Goal: Information Seeking & Learning: Learn about a topic

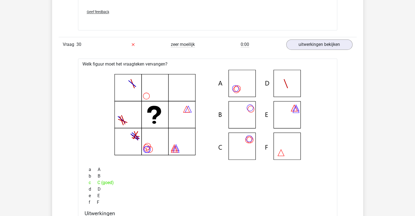
scroll to position [4969, 0]
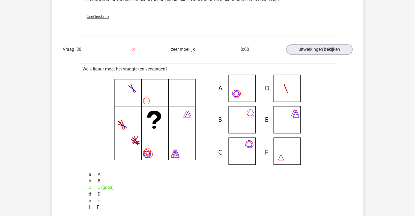
click at [248, 121] on icon at bounding box center [208, 119] width 242 height 90
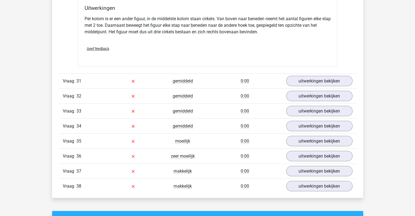
scroll to position [5180, 0]
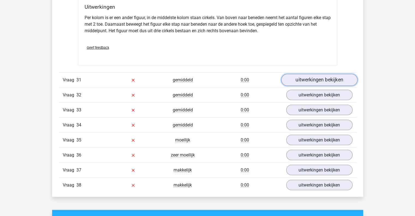
click at [313, 75] on link "uitwerkingen bekijken" at bounding box center [319, 80] width 76 height 12
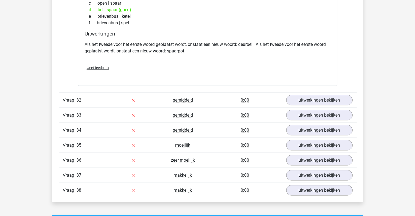
scroll to position [5305, 0]
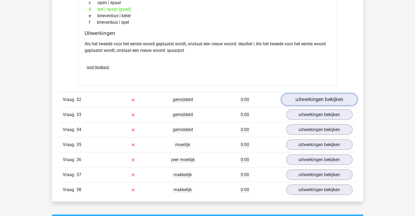
click at [304, 95] on link "uitwerkingen bekijken" at bounding box center [319, 100] width 76 height 12
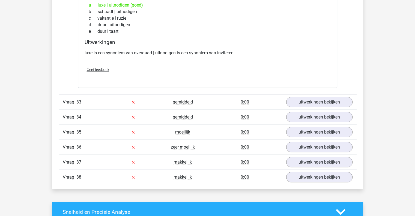
scroll to position [5436, 0]
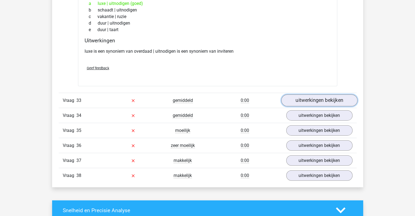
click at [298, 94] on link "uitwerkingen bekijken" at bounding box center [319, 100] width 76 height 12
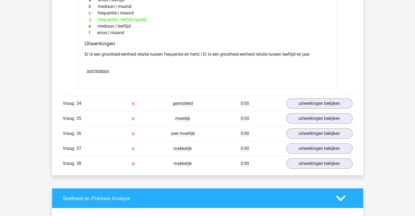
scroll to position [5574, 0]
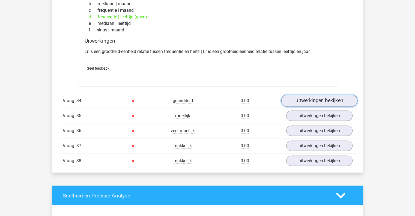
click at [310, 97] on link "uitwerkingen bekijken" at bounding box center [319, 101] width 76 height 12
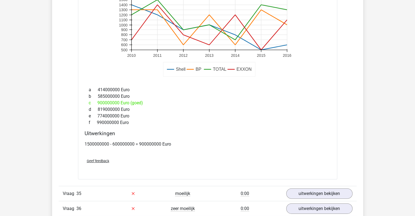
scroll to position [5901, 0]
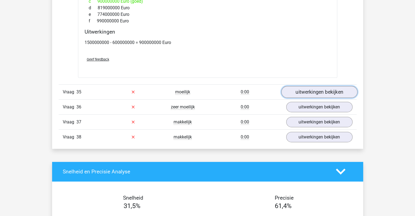
click at [321, 86] on link "uitwerkingen bekijken" at bounding box center [319, 92] width 76 height 12
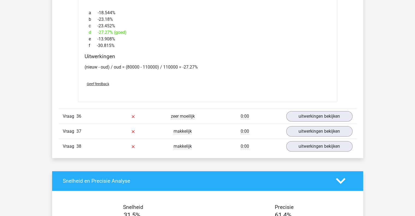
scroll to position [6196, 0]
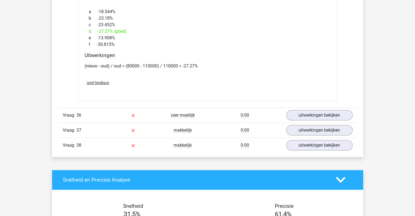
click at [327, 107] on div "Vraag 36 zeer moeilijk 0:00 uitwerkingen bekijken" at bounding box center [208, 114] width 298 height 15
click at [326, 109] on link "uitwerkingen bekijken" at bounding box center [319, 115] width 76 height 12
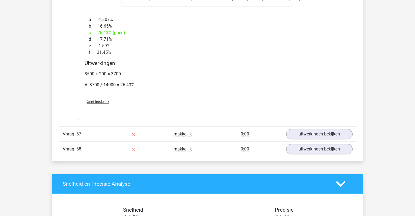
scroll to position [6528, 0]
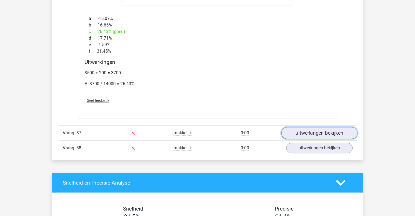
click at [304, 127] on link "uitwerkingen bekijken" at bounding box center [319, 133] width 76 height 12
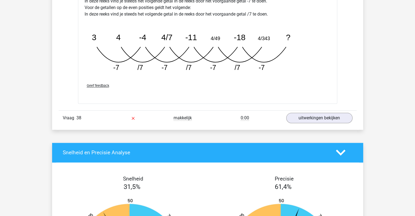
scroll to position [6842, 0]
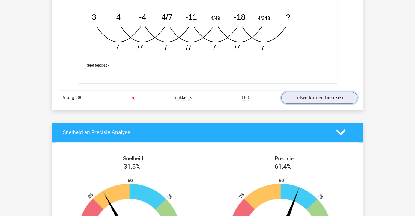
click at [315, 92] on link "uitwerkingen bekijken" at bounding box center [319, 98] width 76 height 12
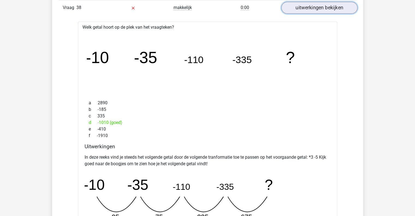
scroll to position [6936, 0]
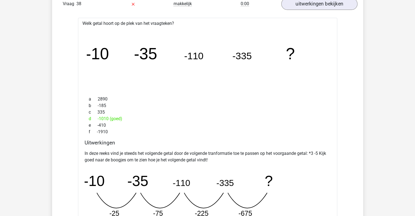
click at [315, 96] on div "a 2890" at bounding box center [208, 99] width 246 height 7
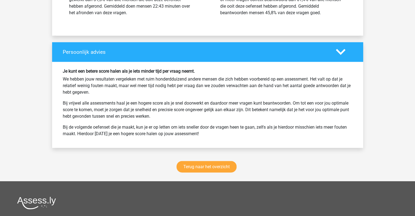
scroll to position [7378, 0]
click at [204, 161] on link "Terug naar het overzicht" at bounding box center [206, 166] width 60 height 11
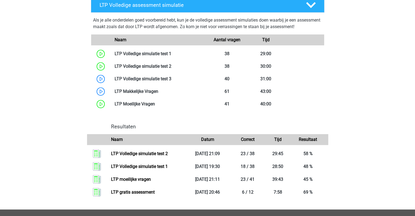
scroll to position [315, 0]
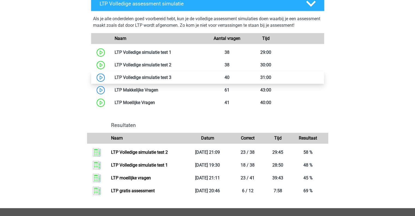
click at [171, 78] on link at bounding box center [171, 77] width 0 height 5
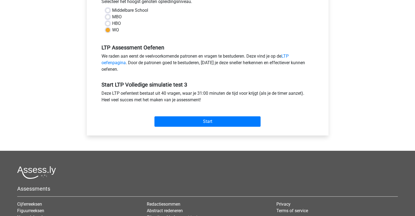
scroll to position [136, 0]
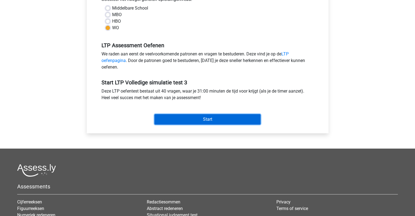
click at [207, 118] on input "Start" at bounding box center [207, 119] width 106 height 10
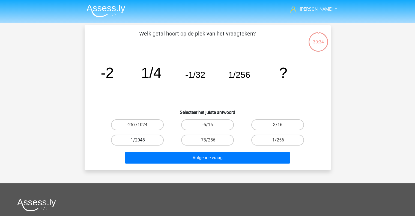
click at [130, 140] on label "-1/2048" at bounding box center [137, 139] width 53 height 11
click at [137, 140] on input "-1/2048" at bounding box center [139, 142] width 4 height 4
radio input "true"
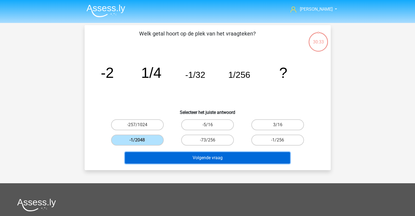
click at [193, 154] on button "Volgende vraag" at bounding box center [207, 157] width 165 height 11
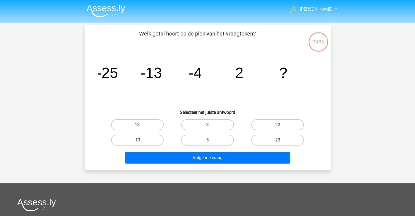
scroll to position [25, 0]
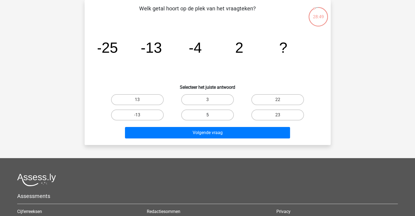
click at [206, 116] on label "5" at bounding box center [207, 114] width 53 height 11
click at [207, 116] on input "5" at bounding box center [209, 117] width 4 height 4
radio input "true"
click at [138, 113] on label "-13" at bounding box center [137, 114] width 53 height 11
click at [138, 115] on input "-13" at bounding box center [139, 117] width 4 height 4
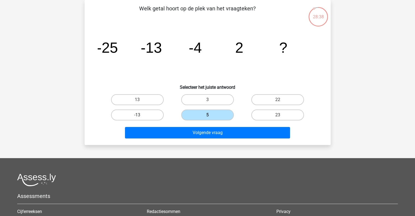
radio input "true"
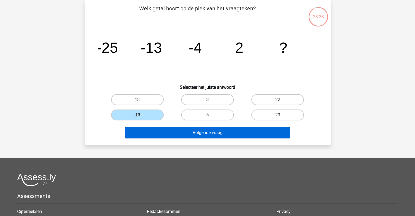
click at [198, 133] on button "Volgende vraag" at bounding box center [207, 132] width 165 height 11
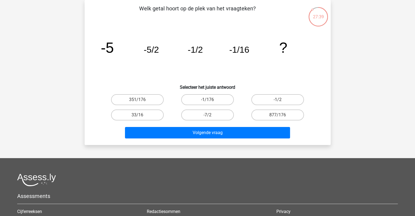
click at [203, 99] on label "-1/176" at bounding box center [207, 99] width 53 height 11
click at [207, 100] on input "-1/176" at bounding box center [209, 102] width 4 height 4
radio input "true"
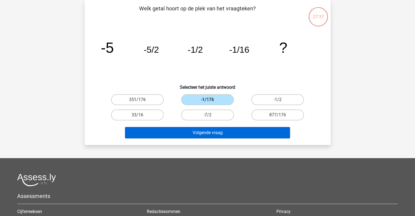
click at [197, 136] on button "Volgende vraag" at bounding box center [207, 132] width 165 height 11
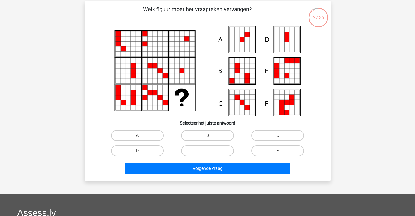
scroll to position [25, 0]
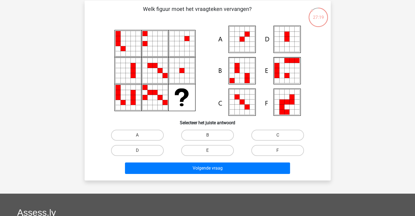
click at [247, 45] on icon at bounding box center [246, 44] width 5 height 5
click at [138, 136] on input "A" at bounding box center [139, 137] width 4 height 4
radio input "true"
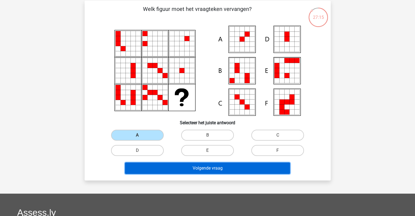
click at [217, 165] on button "Volgende vraag" at bounding box center [207, 167] width 165 height 11
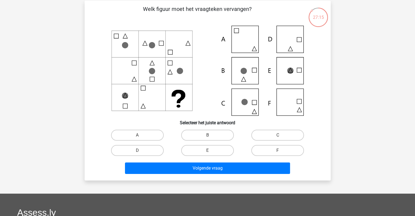
scroll to position [25, 0]
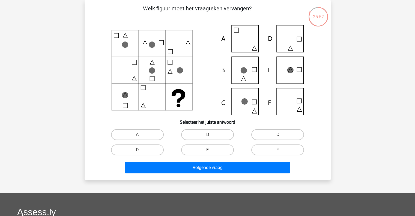
click at [247, 74] on icon at bounding box center [208, 70] width 220 height 90
click at [213, 135] on label "B" at bounding box center [207, 134] width 53 height 11
click at [211, 135] on input "B" at bounding box center [209, 136] width 4 height 4
radio input "true"
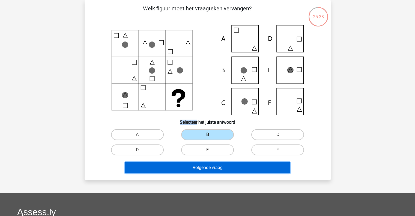
click at [215, 168] on button "Volgende vraag" at bounding box center [207, 167] width 165 height 11
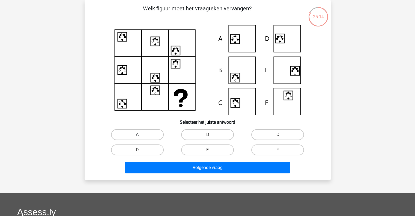
click at [148, 131] on label "A" at bounding box center [137, 134] width 53 height 11
click at [141, 134] on input "A" at bounding box center [139, 136] width 4 height 4
radio input "true"
click at [199, 170] on button "Volgende vraag" at bounding box center [207, 167] width 165 height 11
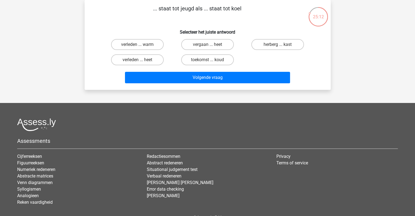
scroll to position [0, 0]
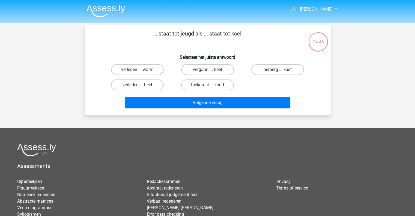
click at [267, 70] on label "herberg ... kast" at bounding box center [277, 69] width 53 height 11
click at [278, 70] on input "herberg ... kast" at bounding box center [280, 72] width 4 height 4
radio input "true"
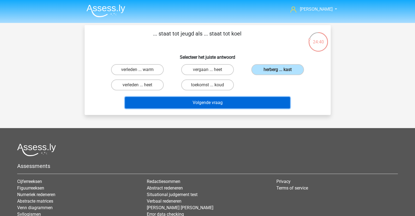
click at [218, 101] on button "Volgende vraag" at bounding box center [207, 102] width 165 height 11
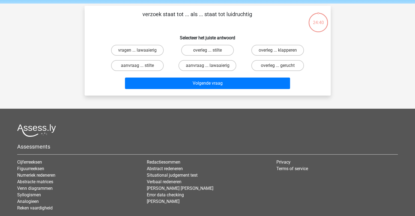
scroll to position [10, 0]
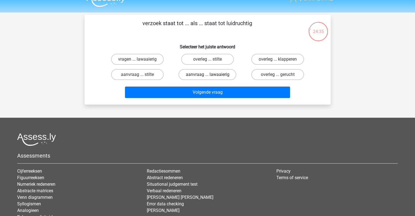
click at [211, 70] on label "aanvraag ... lawaaierig" at bounding box center [207, 74] width 58 height 11
click at [211, 74] on input "aanvraag ... lawaaierig" at bounding box center [209, 76] width 4 height 4
radio input "true"
click at [211, 86] on div "Volgende vraag" at bounding box center [207, 91] width 229 height 18
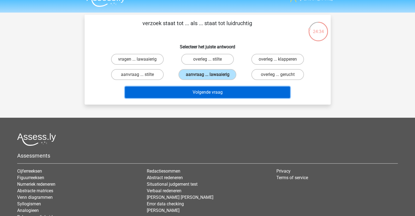
click at [211, 92] on button "Volgende vraag" at bounding box center [207, 91] width 165 height 11
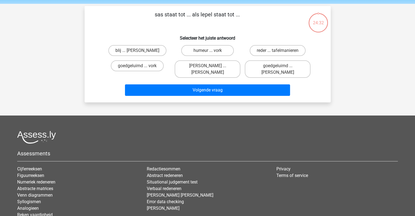
scroll to position [19, 0]
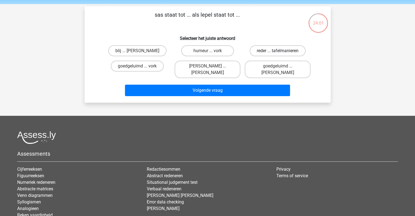
click at [287, 50] on label "reder ... tafelmanieren" at bounding box center [278, 50] width 56 height 11
click at [281, 51] on input "reder ... tafelmanieren" at bounding box center [280, 53] width 4 height 4
radio input "true"
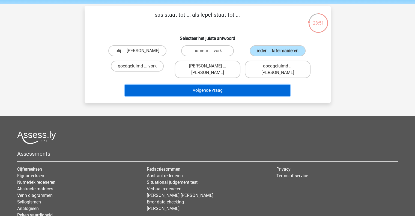
click at [203, 85] on button "Volgende vraag" at bounding box center [207, 90] width 165 height 11
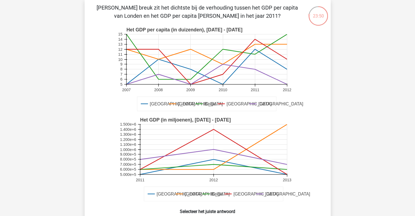
scroll to position [19, 0]
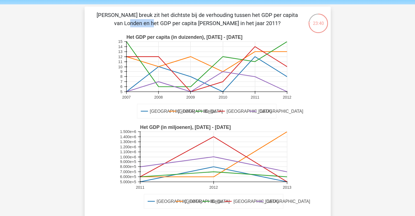
drag, startPoint x: 191, startPoint y: 16, endPoint x: 214, endPoint y: 17, distance: 22.6
click at [214, 17] on p "Welke breuk zit het dichtste bij de verhouding tussen het GDP per capita van Lo…" at bounding box center [197, 19] width 208 height 16
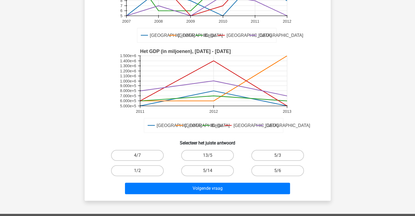
scroll to position [96, 0]
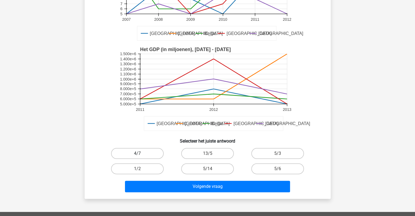
click at [143, 153] on label "4/7" at bounding box center [137, 153] width 53 height 11
click at [141, 153] on input "4/7" at bounding box center [139, 155] width 4 height 4
radio input "true"
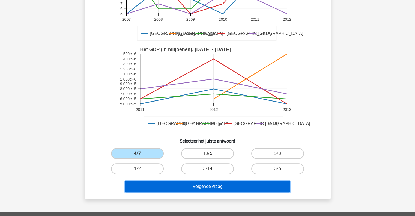
click at [184, 185] on button "Volgende vraag" at bounding box center [207, 186] width 165 height 11
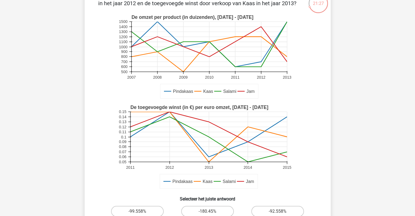
scroll to position [37, 0]
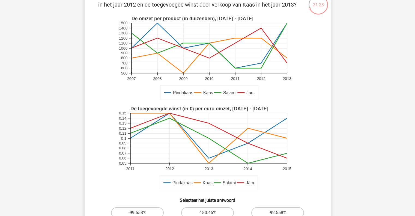
click at [259, 45] on rect at bounding box center [208, 48] width 155 height 50
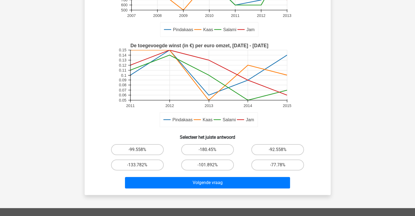
scroll to position [99, 0]
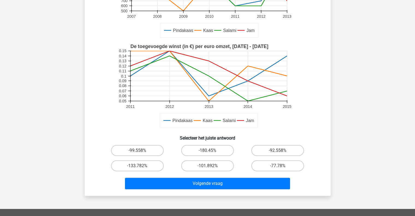
click at [271, 165] on label "-77.78%" at bounding box center [277, 165] width 53 height 11
click at [278, 166] on input "-77.78%" at bounding box center [280, 168] width 4 height 4
radio input "true"
click at [227, 181] on button "Volgende vraag" at bounding box center [207, 183] width 165 height 11
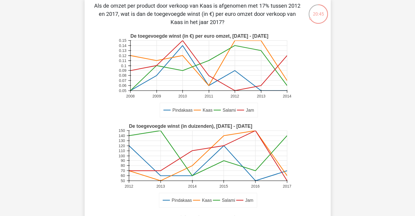
scroll to position [28, 0]
click at [290, 188] on rect at bounding box center [208, 166] width 180 height 90
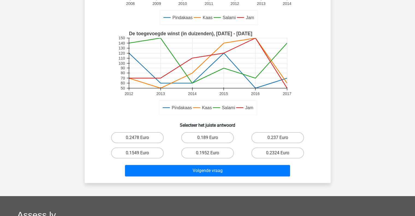
scroll to position [124, 0]
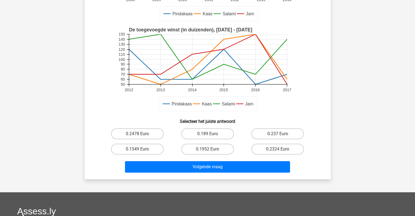
click at [200, 132] on label "0.189 Euro" at bounding box center [207, 133] width 53 height 11
click at [207, 134] on input "0.189 Euro" at bounding box center [209, 136] width 4 height 4
radio input "true"
click at [195, 167] on button "Volgende vraag" at bounding box center [207, 166] width 165 height 11
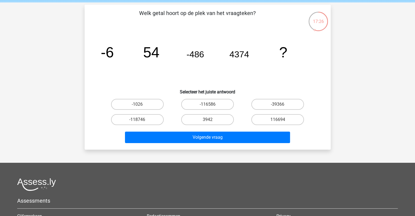
scroll to position [20, 0]
click at [269, 103] on label "-39366" at bounding box center [277, 104] width 53 height 11
click at [278, 104] on input "-39366" at bounding box center [280, 106] width 4 height 4
radio input "true"
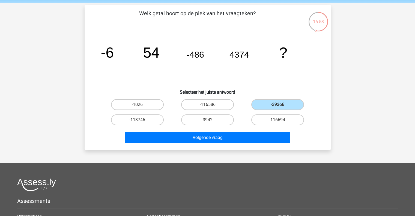
click at [202, 148] on div "Welk getal hoort op de plek van het vraagteken? image/svg+xml -6 54 -486 4374 ?…" at bounding box center [208, 77] width 246 height 145
click at [200, 141] on button "Volgende vraag" at bounding box center [207, 137] width 165 height 11
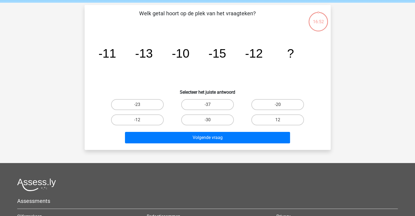
scroll to position [25, 0]
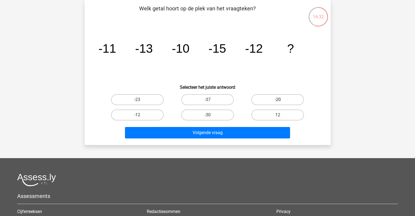
click at [274, 100] on label "-20" at bounding box center [277, 99] width 53 height 11
click at [278, 100] on input "-20" at bounding box center [280, 102] width 4 height 4
radio input "true"
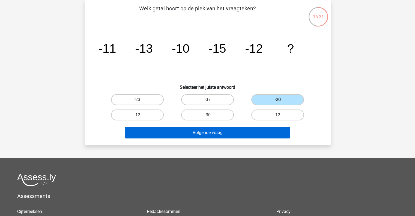
click at [198, 134] on button "Volgende vraag" at bounding box center [207, 132] width 165 height 11
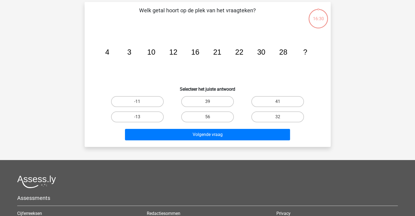
scroll to position [22, 0]
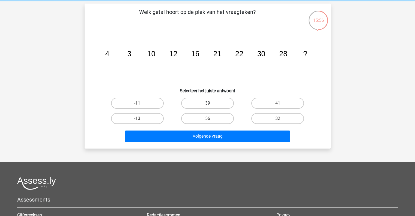
click at [215, 105] on label "39" at bounding box center [207, 103] width 53 height 11
click at [211, 105] on input "39" at bounding box center [209, 105] width 4 height 4
radio input "true"
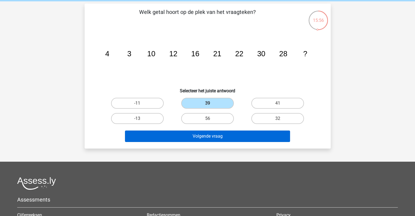
click at [225, 139] on button "Volgende vraag" at bounding box center [207, 135] width 165 height 11
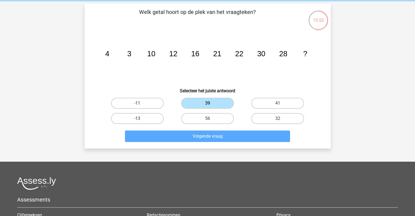
scroll to position [25, 0]
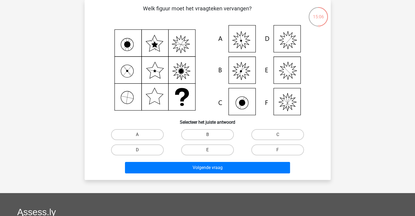
click at [244, 41] on icon at bounding box center [208, 70] width 220 height 90
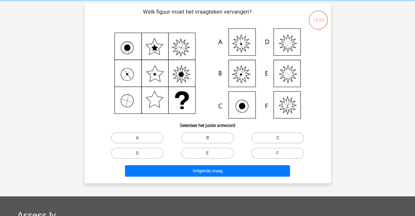
scroll to position [21, 0]
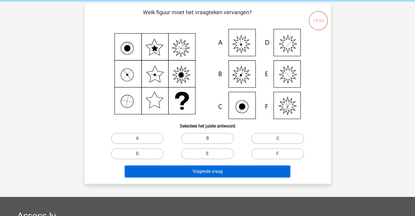
click at [187, 176] on button "Volgende vraag" at bounding box center [207, 171] width 165 height 11
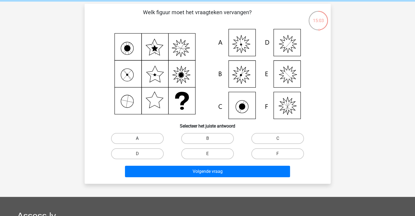
click at [147, 133] on label "A" at bounding box center [137, 138] width 53 height 11
click at [141, 138] on input "A" at bounding box center [139, 140] width 4 height 4
radio input "true"
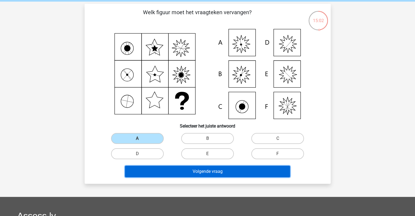
click at [209, 168] on button "Volgende vraag" at bounding box center [207, 171] width 165 height 11
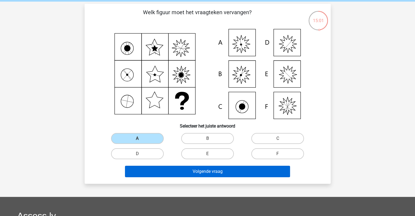
click at [213, 168] on button "Volgende vraag" at bounding box center [207, 171] width 165 height 11
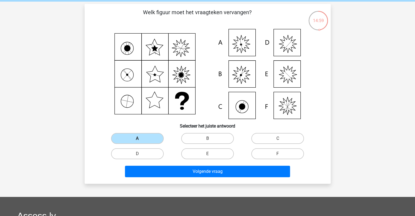
click at [147, 138] on label "A" at bounding box center [137, 138] width 53 height 11
click at [141, 138] on input "A" at bounding box center [139, 140] width 4 height 4
click at [197, 170] on button "Volgende vraag" at bounding box center [207, 171] width 165 height 11
click at [120, 136] on label "A" at bounding box center [137, 138] width 53 height 11
click at [137, 138] on input "A" at bounding box center [139, 140] width 4 height 4
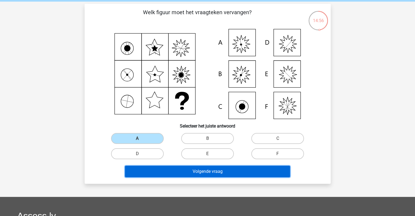
click at [210, 173] on button "Volgende vraag" at bounding box center [207, 171] width 165 height 11
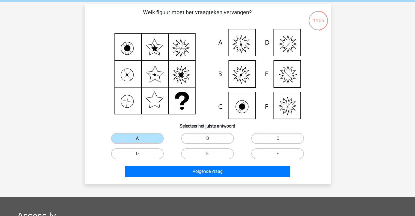
click at [153, 146] on div "D" at bounding box center [137, 153] width 70 height 15
click at [144, 145] on div "A" at bounding box center [137, 138] width 70 height 15
click at [138, 135] on label "A" at bounding box center [137, 138] width 53 height 11
click at [138, 138] on input "A" at bounding box center [139, 140] width 4 height 4
click at [138, 135] on label "A" at bounding box center [137, 138] width 53 height 11
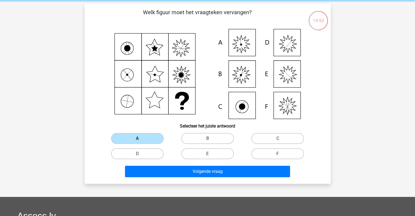
click at [138, 138] on input "A" at bounding box center [139, 140] width 4 height 4
click at [138, 135] on label "A" at bounding box center [137, 138] width 53 height 11
click at [138, 138] on input "A" at bounding box center [139, 140] width 4 height 4
click at [138, 135] on label "A" at bounding box center [137, 138] width 53 height 11
click at [138, 138] on input "A" at bounding box center [139, 140] width 4 height 4
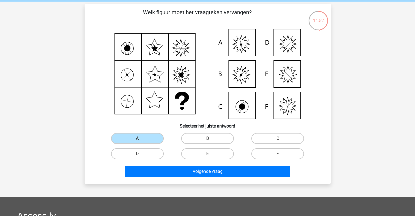
click at [203, 178] on div "Volgende vraag" at bounding box center [207, 173] width 211 height 14
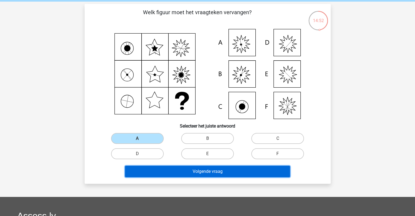
click at [214, 171] on button "Volgende vraag" at bounding box center [207, 171] width 165 height 11
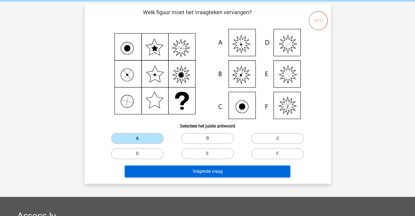
click at [214, 171] on button "Volgende vraag" at bounding box center [207, 171] width 165 height 11
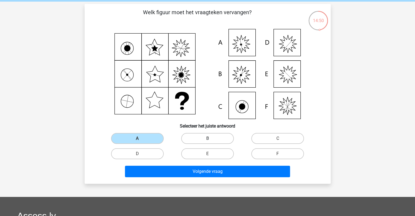
click at [211, 135] on label "B" at bounding box center [207, 138] width 53 height 11
click at [211, 138] on input "B" at bounding box center [209, 140] width 4 height 4
radio input "true"
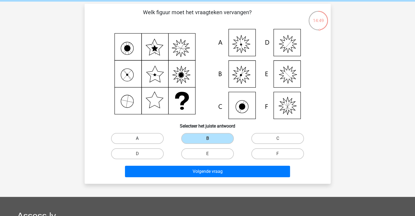
click at [141, 136] on label "A" at bounding box center [137, 138] width 53 height 11
click at [141, 138] on input "A" at bounding box center [139, 140] width 4 height 4
radio input "true"
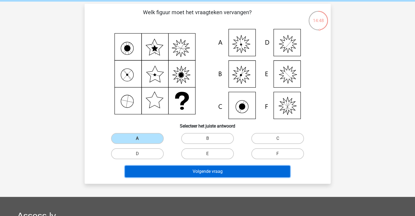
click at [225, 174] on button "Volgende vraag" at bounding box center [207, 171] width 165 height 11
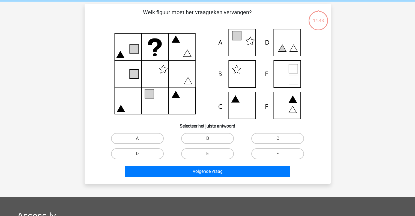
scroll to position [25, 0]
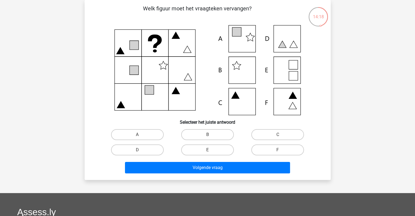
click at [129, 131] on label "A" at bounding box center [137, 134] width 53 height 11
click at [137, 134] on input "A" at bounding box center [139, 136] width 4 height 4
radio input "true"
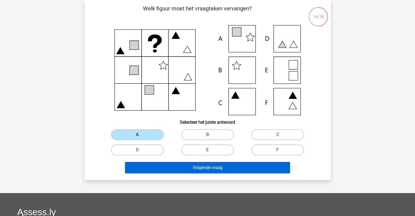
click at [200, 171] on button "Volgende vraag" at bounding box center [207, 167] width 165 height 11
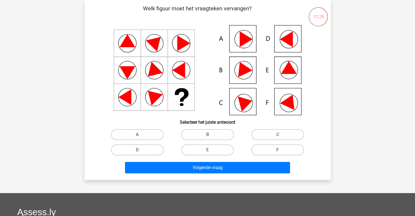
click at [142, 151] on label "D" at bounding box center [137, 149] width 53 height 11
click at [141, 151] on input "D" at bounding box center [139, 152] width 4 height 4
radio input "true"
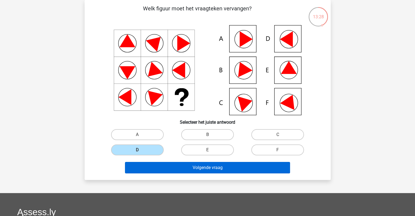
click at [183, 164] on button "Volgende vraag" at bounding box center [207, 167] width 165 height 11
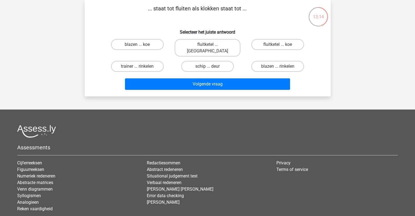
click at [205, 47] on label "fluitketel ... luiden" at bounding box center [208, 47] width 66 height 17
click at [207, 47] on input "fluitketel ... luiden" at bounding box center [209, 46] width 4 height 4
radio input "true"
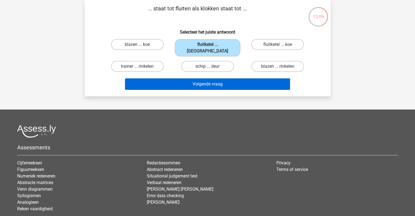
click at [206, 78] on button "Volgende vraag" at bounding box center [207, 83] width 165 height 11
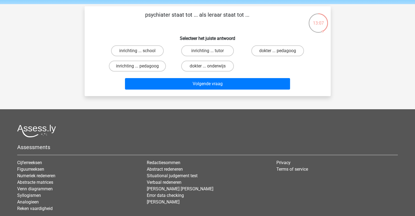
scroll to position [19, 0]
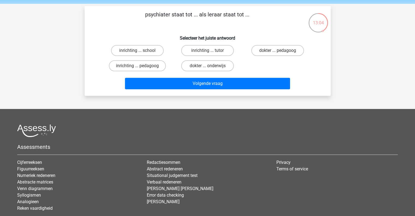
click at [137, 52] on input "inrichting ... school" at bounding box center [139, 52] width 4 height 4
radio input "true"
click at [211, 83] on button "Volgende vraag" at bounding box center [207, 83] width 165 height 11
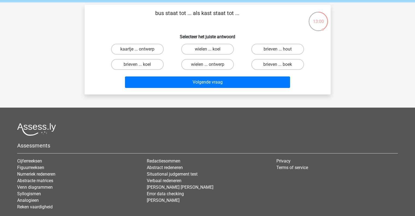
scroll to position [20, 0]
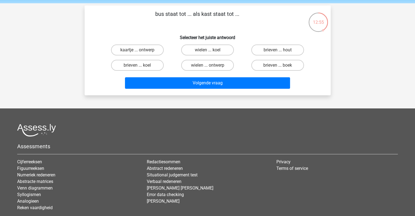
click at [141, 65] on input "brieven ... koel" at bounding box center [139, 67] width 4 height 4
radio input "true"
click at [210, 83] on button "Volgende vraag" at bounding box center [207, 82] width 165 height 11
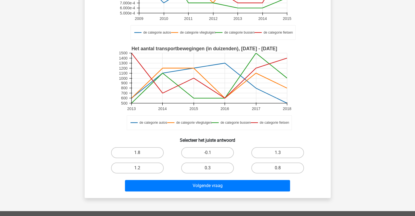
scroll to position [106, 0]
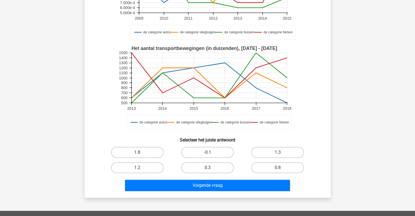
click at [139, 162] on label "1.2" at bounding box center [137, 167] width 53 height 11
click at [139, 167] on input "1.2" at bounding box center [139, 169] width 4 height 4
radio input "true"
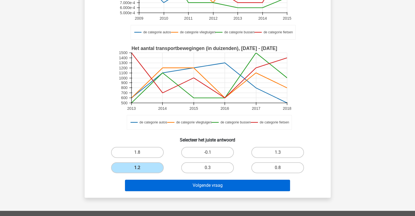
click at [188, 182] on button "Volgende vraag" at bounding box center [207, 184] width 165 height 11
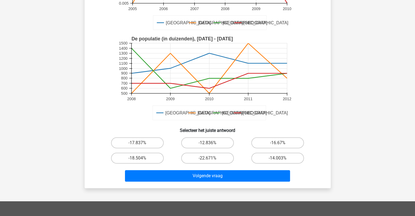
scroll to position [115, 0]
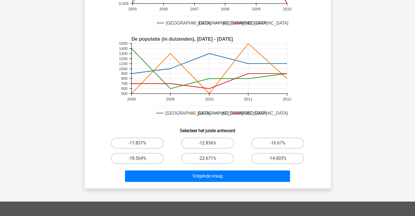
click at [209, 159] on input "-22.671%" at bounding box center [209, 160] width 4 height 4
radio input "true"
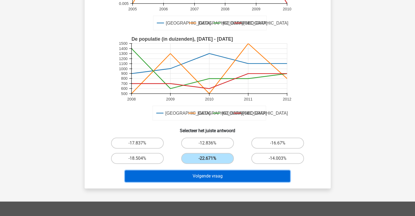
click at [206, 177] on button "Volgende vraag" at bounding box center [207, 175] width 165 height 11
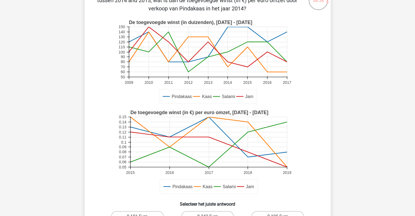
scroll to position [52, 0]
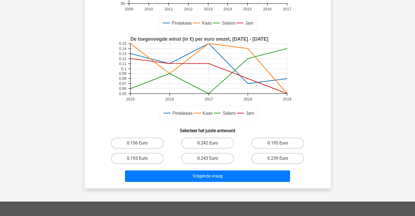
click at [141, 143] on label "0.156 Euro" at bounding box center [137, 142] width 53 height 11
click at [141, 143] on input "0.156 Euro" at bounding box center [139, 145] width 4 height 4
radio input "true"
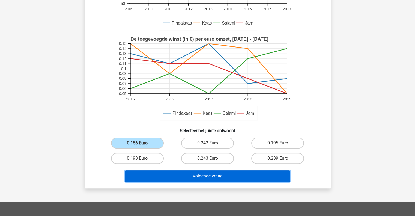
click at [201, 176] on button "Volgende vraag" at bounding box center [207, 175] width 165 height 11
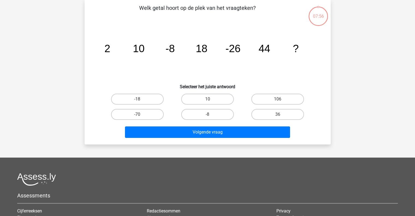
scroll to position [25, 0]
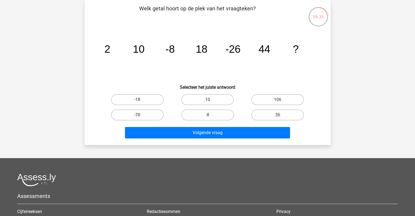
click at [137, 110] on label "-70" at bounding box center [137, 114] width 53 height 11
click at [137, 115] on input "-70" at bounding box center [139, 117] width 4 height 4
radio input "true"
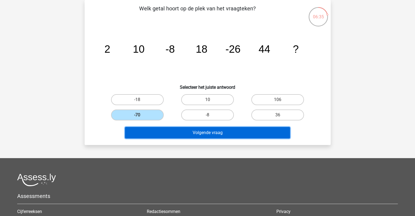
click at [199, 130] on button "Volgende vraag" at bounding box center [207, 132] width 165 height 11
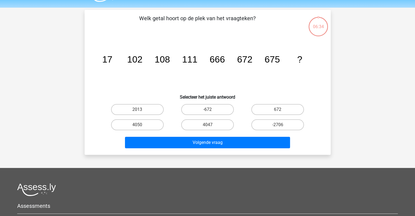
scroll to position [14, 0]
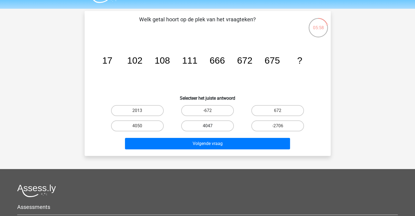
click at [198, 124] on label "4047" at bounding box center [207, 125] width 53 height 11
click at [207, 126] on input "4047" at bounding box center [209, 128] width 4 height 4
radio input "true"
click at [132, 122] on label "4050" at bounding box center [137, 125] width 53 height 11
click at [137, 126] on input "4050" at bounding box center [139, 128] width 4 height 4
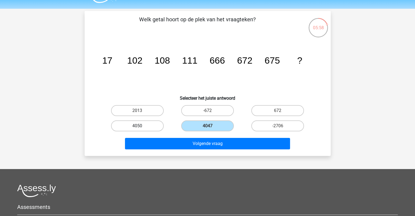
radio input "true"
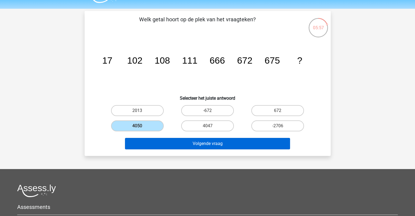
click at [166, 139] on button "Volgende vraag" at bounding box center [207, 143] width 165 height 11
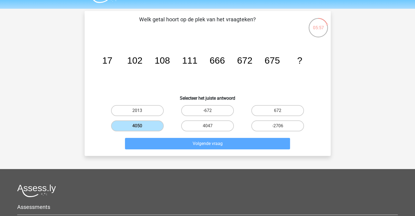
scroll to position [25, 0]
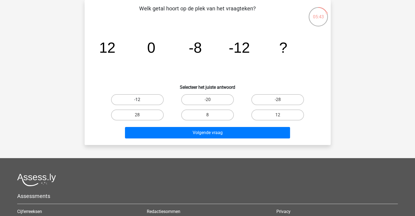
click at [131, 97] on label "-12" at bounding box center [137, 99] width 53 height 11
click at [137, 100] on input "-12" at bounding box center [139, 102] width 4 height 4
radio input "true"
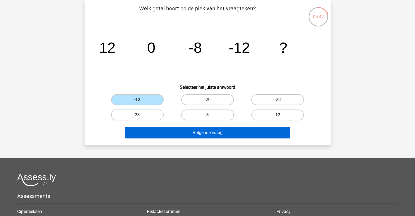
click at [207, 128] on button "Volgende vraag" at bounding box center [207, 132] width 165 height 11
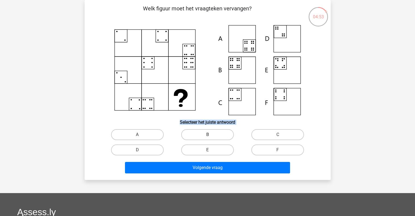
drag, startPoint x: 240, startPoint y: 65, endPoint x: 209, endPoint y: 131, distance: 73.2
click at [209, 131] on div "Welk figuur moet het vraagteken vervangen?" at bounding box center [208, 89] width 242 height 171
click at [209, 131] on label "B" at bounding box center [207, 134] width 53 height 11
click at [209, 134] on input "B" at bounding box center [209, 136] width 4 height 4
radio input "true"
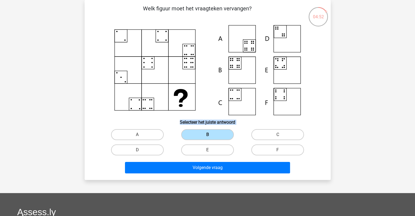
click at [196, 166] on button "Volgende vraag" at bounding box center [207, 167] width 165 height 11
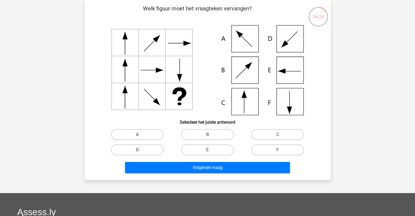
click at [212, 148] on label "E" at bounding box center [207, 149] width 53 height 11
click at [211, 150] on input "E" at bounding box center [209, 152] width 4 height 4
radio input "true"
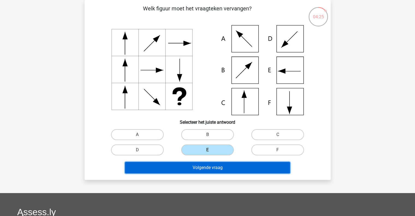
click at [221, 166] on button "Volgende vraag" at bounding box center [207, 167] width 165 height 11
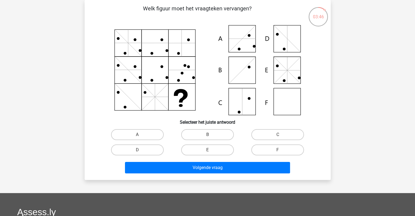
click at [272, 134] on label "C" at bounding box center [277, 134] width 53 height 11
click at [278, 134] on input "C" at bounding box center [280, 136] width 4 height 4
radio input "true"
click at [211, 168] on button "Volgende vraag" at bounding box center [207, 167] width 165 height 11
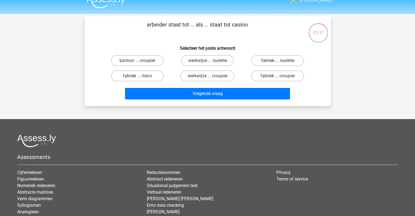
scroll to position [4, 0]
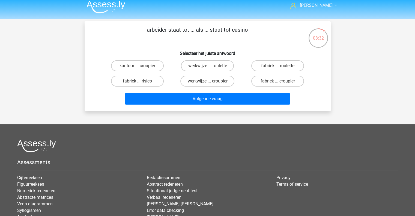
click at [147, 66] on label "kantoor ... croupier" at bounding box center [137, 65] width 53 height 11
click at [141, 66] on input "kantoor ... croupier" at bounding box center [139, 68] width 4 height 4
radio input "true"
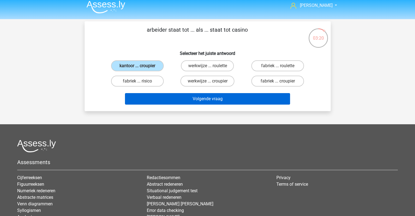
click at [220, 101] on button "Volgende vraag" at bounding box center [207, 98] width 165 height 11
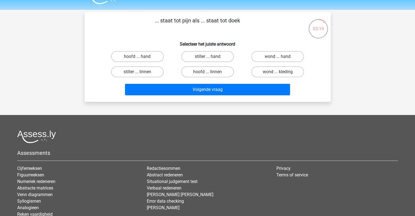
scroll to position [9, 0]
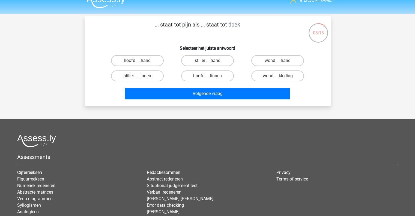
click at [145, 65] on label "hoofd ... hand" at bounding box center [137, 60] width 53 height 11
click at [141, 64] on input "hoofd ... hand" at bounding box center [139, 63] width 4 height 4
radio input "true"
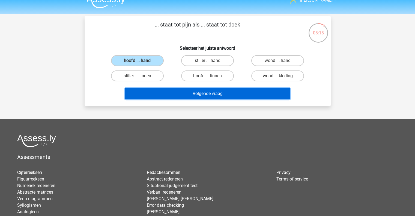
click at [216, 95] on button "Volgende vraag" at bounding box center [207, 93] width 165 height 11
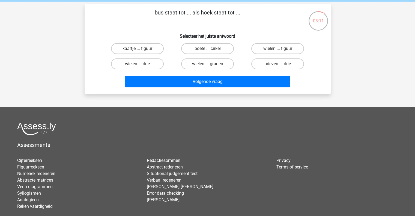
scroll to position [5, 0]
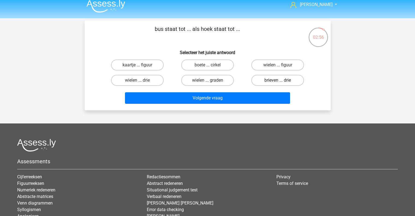
click at [266, 83] on label "brieven ... drie" at bounding box center [277, 80] width 53 height 11
click at [278, 83] on input "brieven ... drie" at bounding box center [280, 82] width 4 height 4
radio input "true"
click at [236, 100] on button "Volgende vraag" at bounding box center [207, 97] width 165 height 11
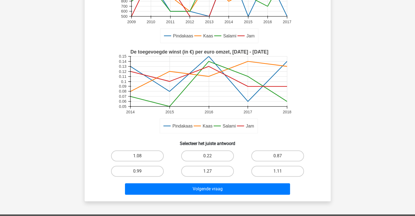
scroll to position [94, 0]
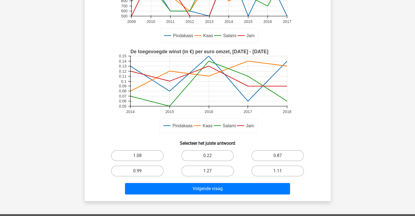
click at [272, 155] on label "0.87" at bounding box center [277, 155] width 53 height 11
click at [278, 155] on input "0.87" at bounding box center [280, 157] width 4 height 4
radio input "true"
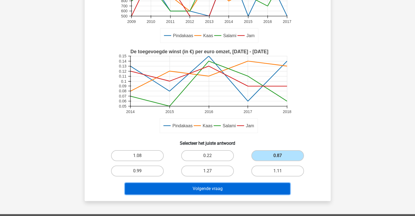
click at [220, 186] on button "Volgende vraag" at bounding box center [207, 188] width 165 height 11
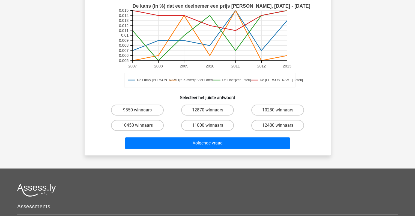
scroll to position [148, 0]
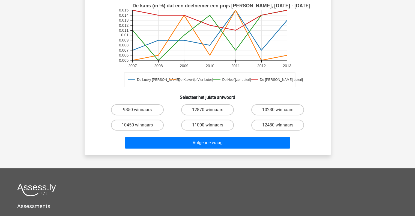
click at [197, 119] on label "11000 winnaars" at bounding box center [207, 124] width 53 height 11
click at [207, 125] on input "11000 winnaars" at bounding box center [209, 127] width 4 height 4
radio input "true"
click at [185, 137] on button "Volgende vraag" at bounding box center [207, 142] width 165 height 11
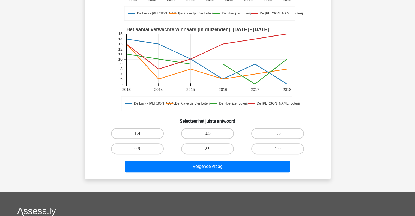
scroll to position [122, 0]
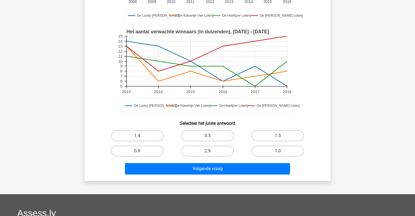
click at [265, 152] on label "1.0" at bounding box center [277, 150] width 53 height 11
click at [278, 152] on input "1.0" at bounding box center [280, 153] width 4 height 4
radio input "true"
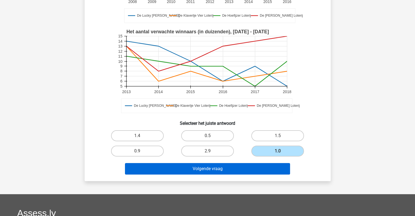
click at [204, 172] on button "Volgende vraag" at bounding box center [207, 168] width 165 height 11
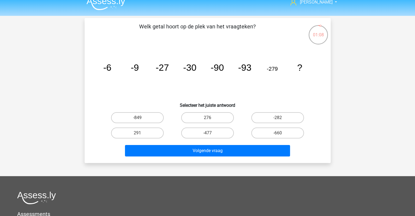
scroll to position [8, 0]
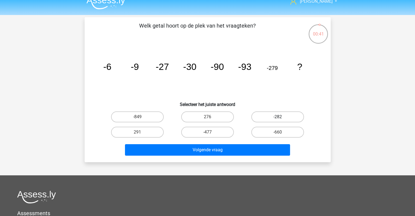
click at [269, 117] on label "-282" at bounding box center [277, 116] width 53 height 11
click at [278, 117] on input "-282" at bounding box center [280, 119] width 4 height 4
radio input "true"
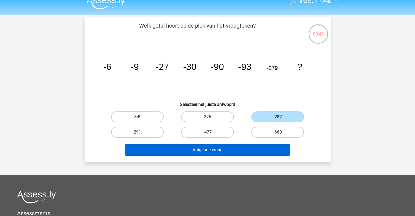
click at [184, 149] on button "Volgende vraag" at bounding box center [207, 149] width 165 height 11
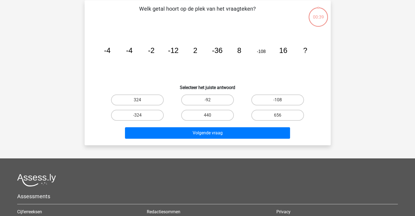
scroll to position [25, 0]
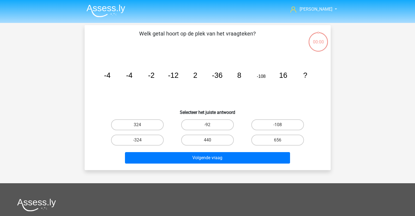
scroll to position [25, 0]
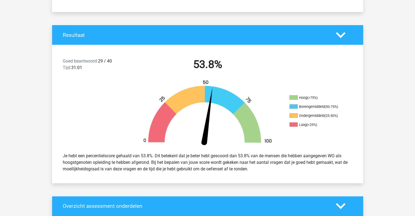
scroll to position [97, 0]
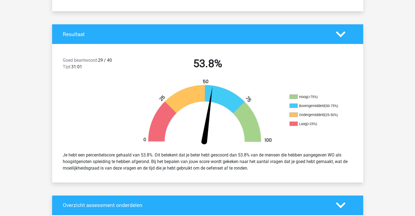
click at [206, 118] on img at bounding box center [207, 113] width 147 height 68
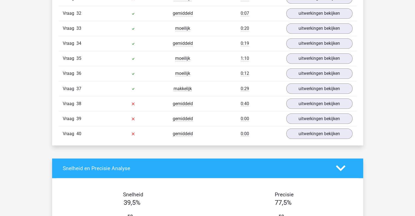
scroll to position [958, 0]
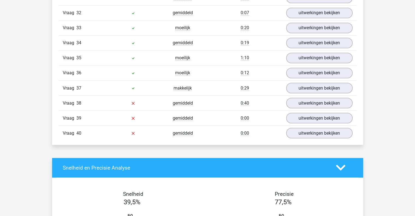
click at [215, 100] on div "0:40" at bounding box center [245, 103] width 74 height 7
click at [303, 97] on link "uitwerkingen bekijken" at bounding box center [319, 103] width 76 height 12
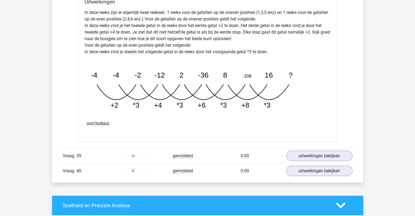
scroll to position [1198, 0]
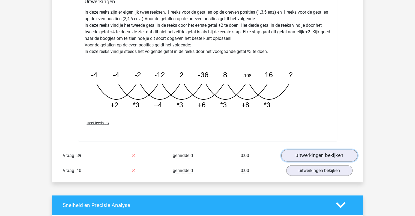
click at [310, 149] on link "uitwerkingen bekijken" at bounding box center [319, 155] width 76 height 12
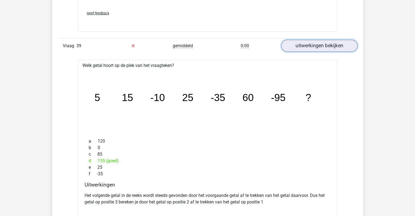
scroll to position [1456, 0]
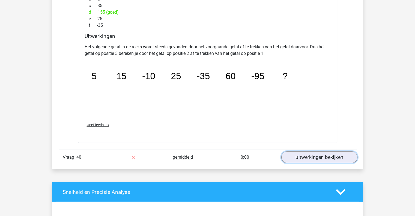
click at [311, 151] on link "uitwerkingen bekijken" at bounding box center [319, 157] width 76 height 12
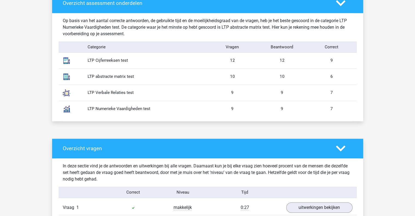
scroll to position [298, 0]
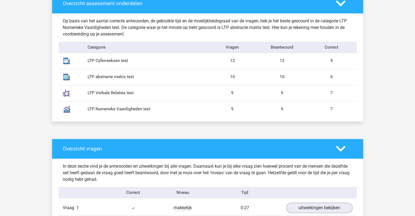
click at [338, 146] on icon at bounding box center [341, 149] width 10 height 10
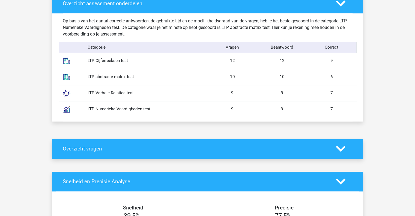
click at [339, 145] on icon at bounding box center [341, 149] width 10 height 10
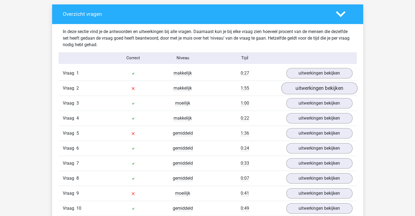
scroll to position [436, 0]
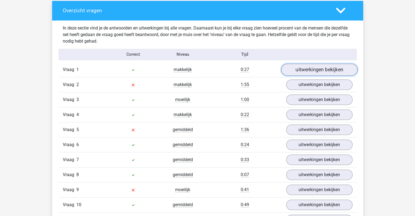
click at [307, 72] on link "uitwerkingen bekijken" at bounding box center [319, 70] width 76 height 12
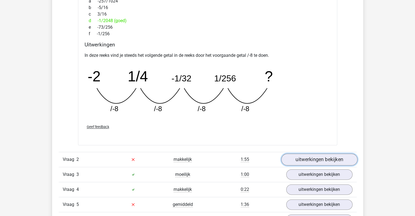
click at [326, 160] on link "uitwerkingen bekijken" at bounding box center [319, 159] width 76 height 12
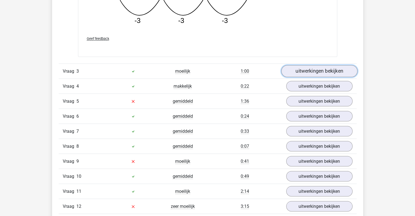
click at [298, 66] on link "uitwerkingen bekijken" at bounding box center [319, 71] width 76 height 12
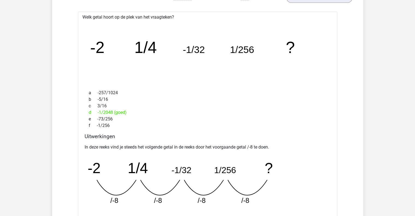
scroll to position [518, 0]
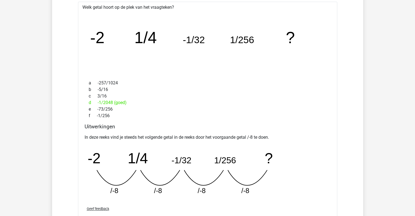
click at [272, 90] on div "b -5/16" at bounding box center [208, 89] width 246 height 7
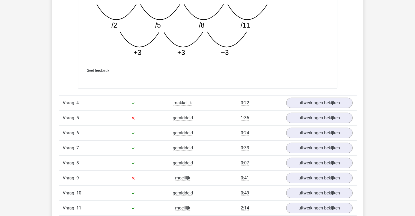
scroll to position [1275, 0]
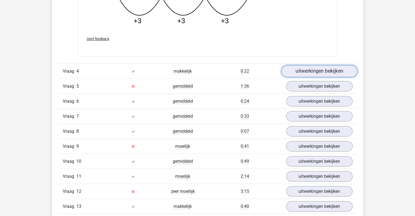
click at [325, 72] on link "uitwerkingen bekijken" at bounding box center [319, 71] width 76 height 12
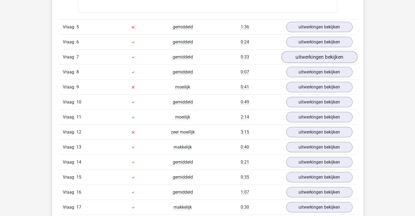
scroll to position [1548, 0]
click at [312, 25] on link "uitwerkingen bekijken" at bounding box center [319, 27] width 76 height 12
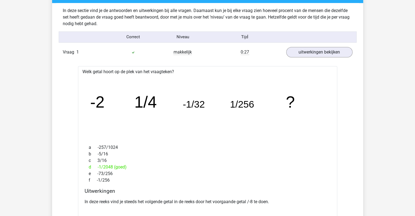
scroll to position [457, 0]
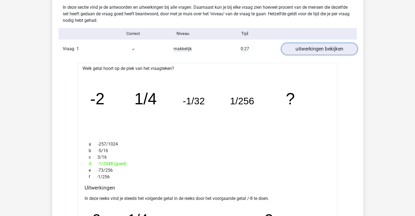
click at [321, 49] on link "uitwerkingen bekijken" at bounding box center [319, 49] width 76 height 12
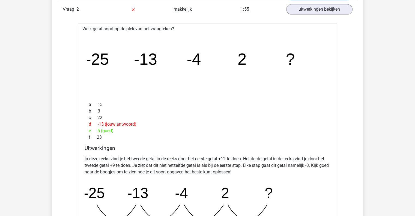
scroll to position [484, 0]
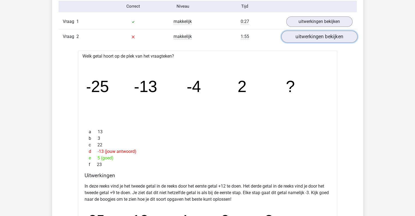
click at [316, 35] on link "uitwerkingen bekijken" at bounding box center [319, 37] width 76 height 12
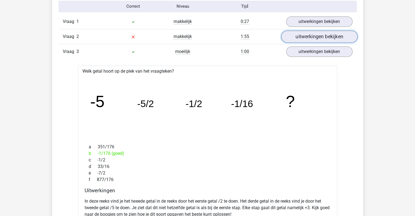
click at [319, 36] on link "uitwerkingen bekijken" at bounding box center [319, 37] width 76 height 12
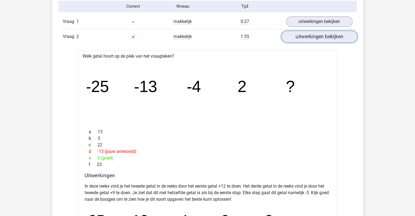
click at [318, 37] on link "uitwerkingen bekijken" at bounding box center [319, 37] width 76 height 12
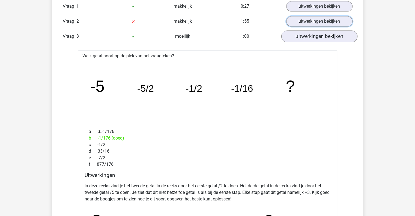
scroll to position [495, 0]
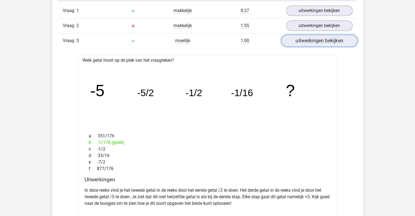
click at [314, 35] on link "uitwerkingen bekijken" at bounding box center [319, 41] width 76 height 12
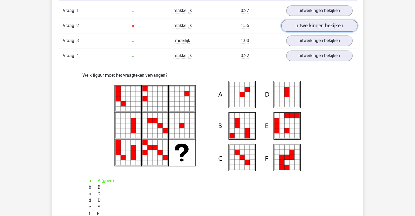
click at [314, 23] on link "uitwerkingen bekijken" at bounding box center [319, 26] width 76 height 12
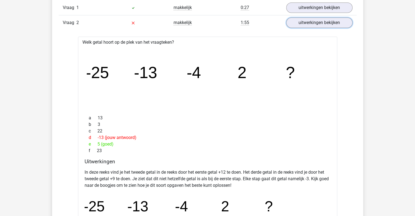
scroll to position [497, 0]
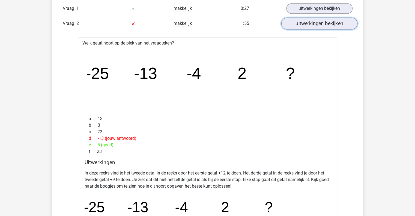
click at [321, 26] on link "uitwerkingen bekijken" at bounding box center [319, 23] width 76 height 12
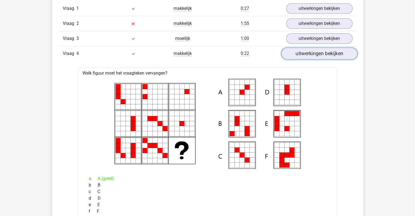
click at [316, 52] on link "uitwerkingen bekijken" at bounding box center [319, 53] width 76 height 12
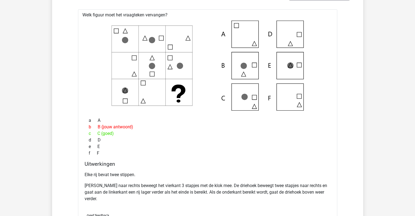
scroll to position [571, 0]
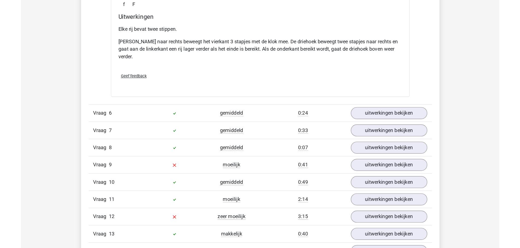
scroll to position [720, 0]
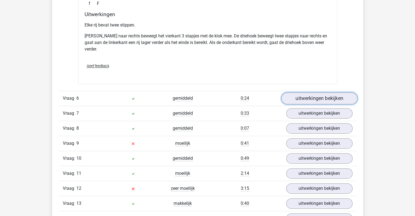
click at [328, 97] on link "uitwerkingen bekijken" at bounding box center [319, 98] width 76 height 12
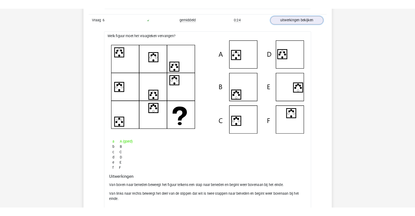
scroll to position [829, 0]
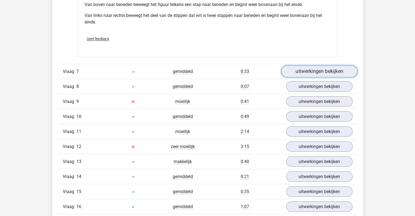
click at [297, 68] on link "uitwerkingen bekijken" at bounding box center [319, 71] width 76 height 12
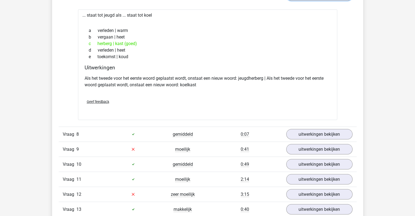
scroll to position [1075, 0]
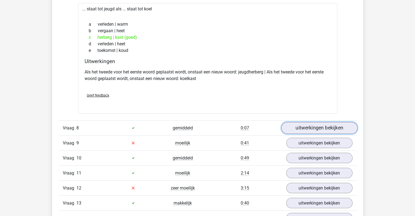
click at [293, 123] on link "uitwerkingen bekijken" at bounding box center [319, 128] width 76 height 12
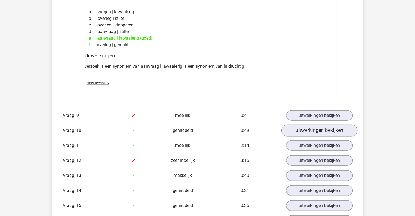
scroll to position [1238, 0]
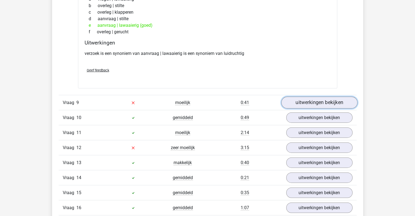
click at [309, 98] on link "uitwerkingen bekijken" at bounding box center [319, 103] width 76 height 12
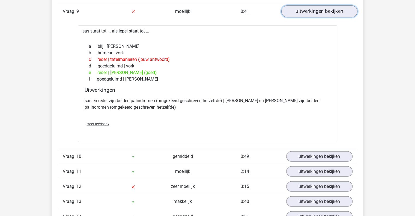
scroll to position [1320, 0]
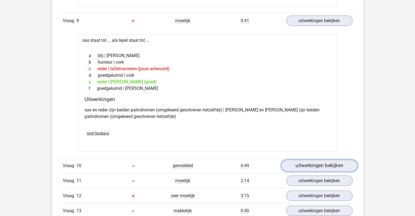
drag, startPoint x: 331, startPoint y: 163, endPoint x: 328, endPoint y: 160, distance: 4.1
click at [331, 163] on link "uitwerkingen bekijken" at bounding box center [319, 166] width 76 height 12
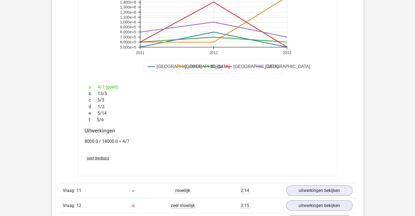
scroll to position [1756, 0]
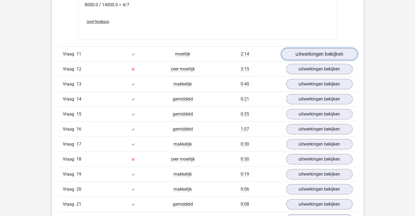
click at [335, 50] on link "uitwerkingen bekijken" at bounding box center [319, 54] width 76 height 12
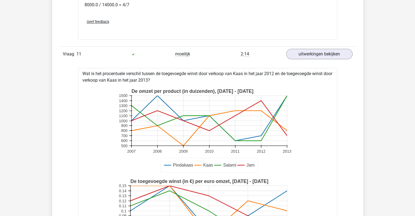
click at [338, 121] on div "Vraag 1 makkelijk 0:27 uitwerkingen bekijken Welk getal hoort op de plek van he…" at bounding box center [208, 149] width 290 height 2815
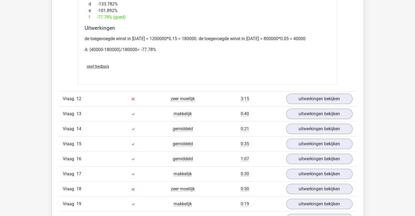
scroll to position [2056, 0]
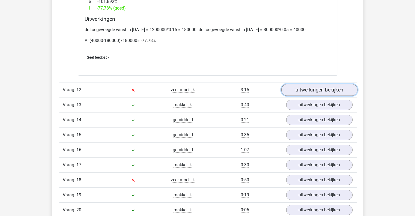
click at [308, 90] on link "uitwerkingen bekijken" at bounding box center [319, 90] width 76 height 12
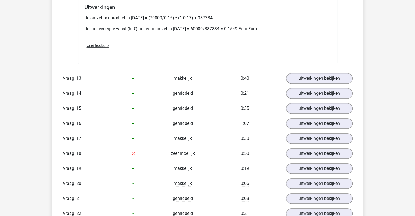
scroll to position [2411, 0]
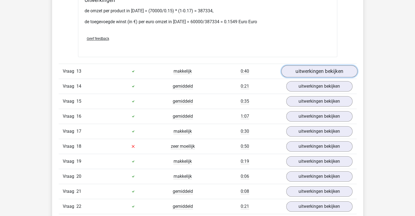
click at [323, 67] on link "uitwerkingen bekijken" at bounding box center [319, 71] width 76 height 12
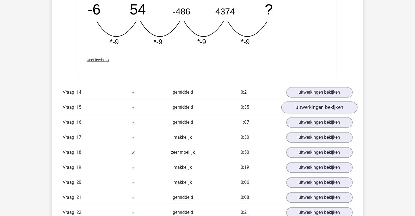
scroll to position [2684, 0]
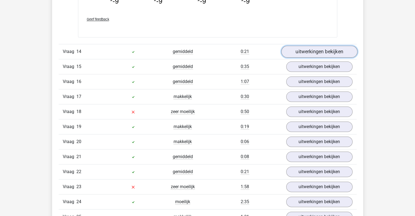
click at [347, 50] on link "uitwerkingen bekijken" at bounding box center [319, 52] width 76 height 12
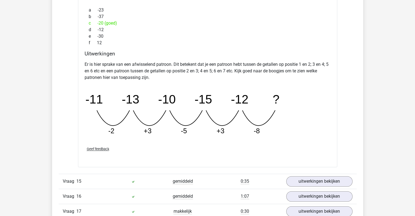
scroll to position [2902, 0]
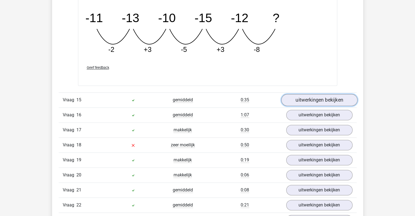
click at [326, 94] on link "uitwerkingen bekijken" at bounding box center [319, 100] width 76 height 12
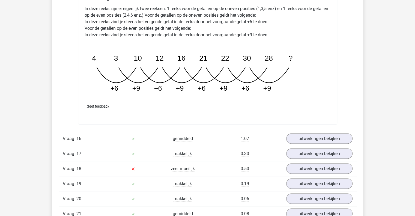
scroll to position [3147, 0]
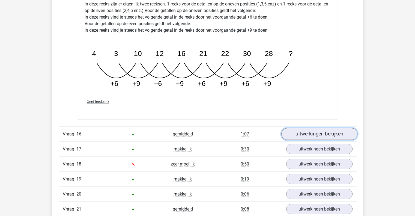
click at [326, 131] on link "uitwerkingen bekijken" at bounding box center [319, 134] width 76 height 12
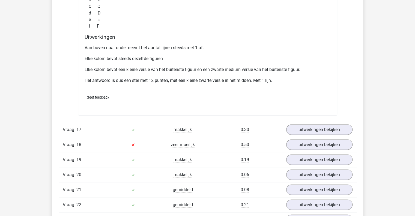
scroll to position [3420, 0]
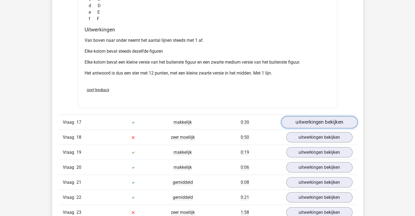
click at [297, 116] on link "uitwerkingen bekijken" at bounding box center [319, 122] width 76 height 12
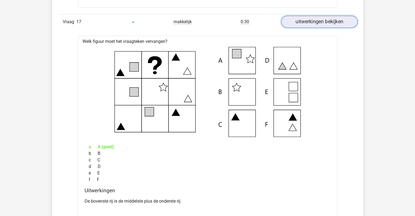
scroll to position [3529, 0]
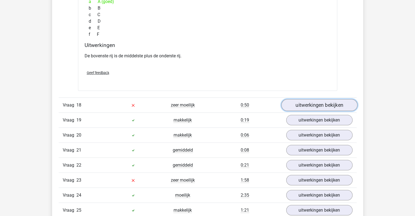
click at [309, 103] on link "uitwerkingen bekijken" at bounding box center [319, 105] width 76 height 12
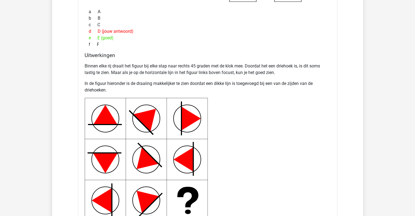
scroll to position [3911, 0]
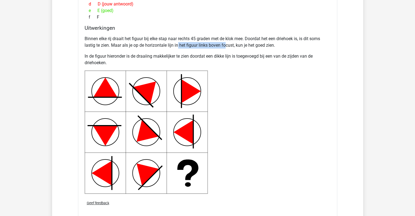
drag, startPoint x: 178, startPoint y: 43, endPoint x: 226, endPoint y: 42, distance: 48.0
click at [226, 42] on p "Binnen elke rij draait het figuur bij elke stap naar rechts 45 graden met de kl…" at bounding box center [208, 41] width 246 height 13
drag, startPoint x: 139, startPoint y: 53, endPoint x: 194, endPoint y: 54, distance: 55.9
click at [194, 54] on p "In de figuur hieronder is de draaiing makkelijker te zien doordat een dikke lij…" at bounding box center [208, 59] width 246 height 13
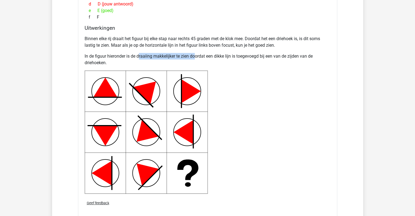
click at [194, 54] on p "In de figuur hieronder is de draaiing makkelijker te zien doordat een dikke lij…" at bounding box center [208, 59] width 246 height 13
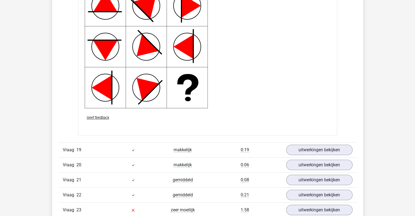
scroll to position [4020, 0]
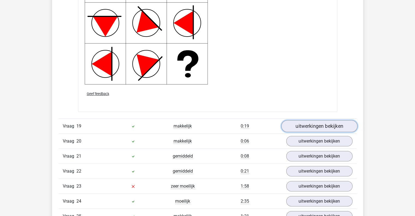
click at [349, 122] on link "uitwerkingen bekijken" at bounding box center [319, 126] width 76 height 12
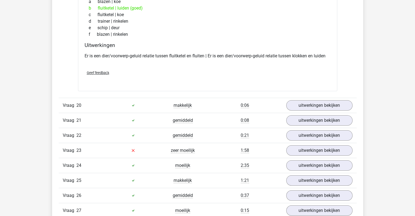
scroll to position [4184, 0]
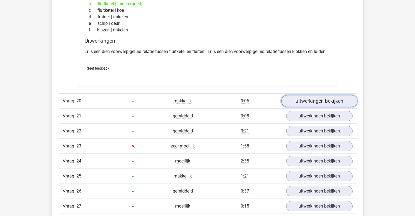
click at [319, 99] on link "uitwerkingen bekijken" at bounding box center [319, 101] width 76 height 12
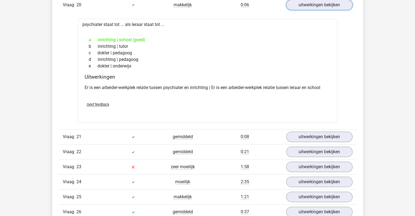
scroll to position [4293, 0]
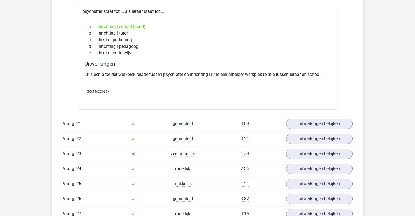
click at [336, 116] on div "Vraag 21 gemiddeld 0:08 uitwerkingen bekijken" at bounding box center [208, 123] width 298 height 15
click at [337, 118] on link "uitwerkingen bekijken" at bounding box center [319, 124] width 76 height 12
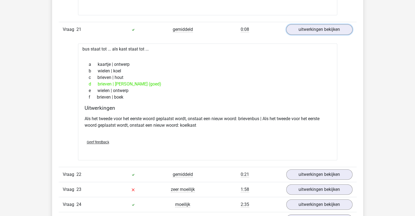
scroll to position [4402, 0]
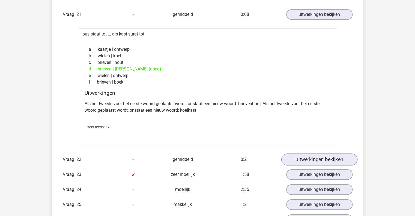
drag, startPoint x: 325, startPoint y: 146, endPoint x: 349, endPoint y: 150, distance: 24.3
click at [346, 155] on link "uitwerkingen bekijken" at bounding box center [319, 159] width 76 height 12
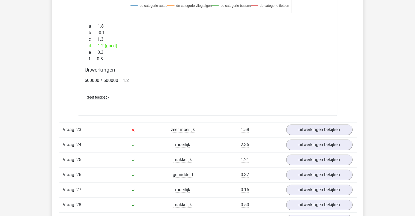
scroll to position [4784, 0]
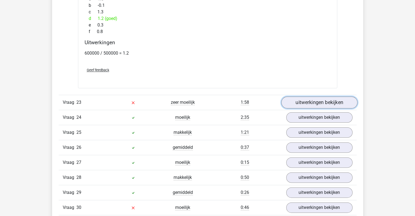
click at [302, 96] on link "uitwerkingen bekijken" at bounding box center [319, 102] width 76 height 12
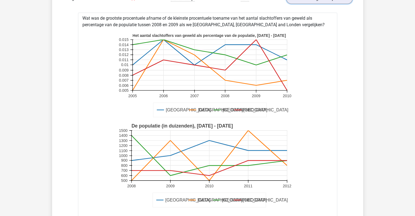
scroll to position [4866, 0]
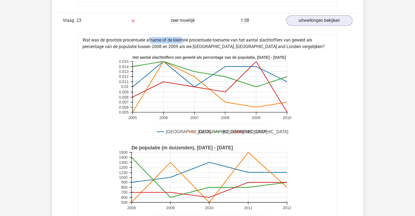
drag, startPoint x: 133, startPoint y: 34, endPoint x: 167, endPoint y: 33, distance: 34.1
click at [167, 34] on div "Wat was de grootste procentuele afname of de kleinste procentuele toename van h…" at bounding box center [207, 204] width 259 height 340
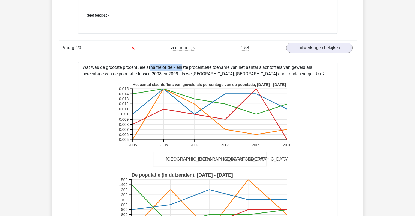
scroll to position [4838, 0]
drag, startPoint x: 85, startPoint y: 59, endPoint x: 165, endPoint y: 64, distance: 80.6
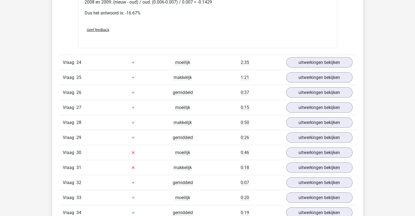
scroll to position [5193, 0]
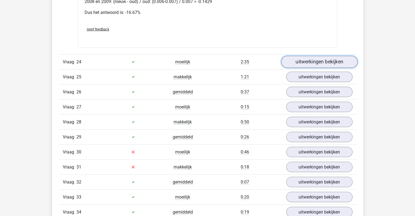
click at [333, 58] on link "uitwerkingen bekijken" at bounding box center [319, 62] width 76 height 12
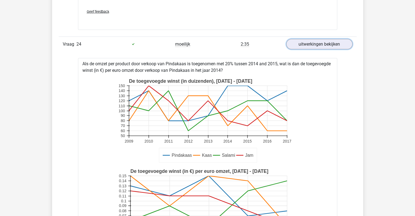
scroll to position [5247, 0]
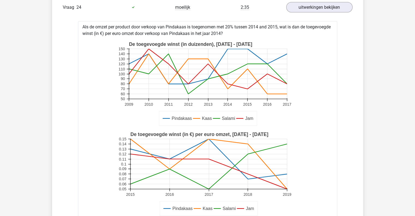
drag, startPoint x: 91, startPoint y: 20, endPoint x: 255, endPoint y: 25, distance: 164.5
click at [255, 25] on div "Als de omzet per product door verkoop van Pindakaas is toegenomen met 20% tusse…" at bounding box center [207, 175] width 259 height 308
click at [258, 26] on div "Als de omzet per product door verkoop van Pindakaas is toegenomen met 20% tusse…" at bounding box center [207, 175] width 259 height 308
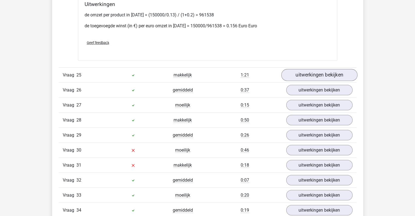
scroll to position [5520, 0]
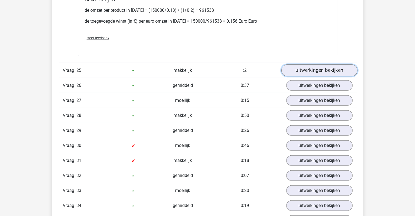
click at [311, 64] on link "uitwerkingen bekijken" at bounding box center [319, 70] width 76 height 12
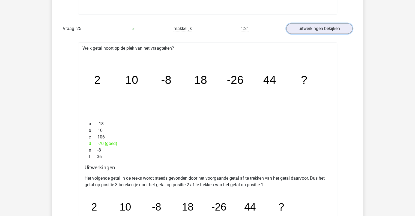
scroll to position [5575, 0]
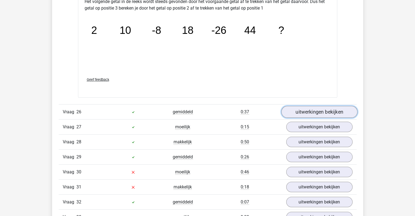
click at [315, 106] on link "uitwerkingen bekijken" at bounding box center [319, 112] width 76 height 12
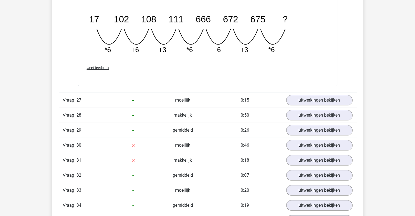
scroll to position [6011, 0]
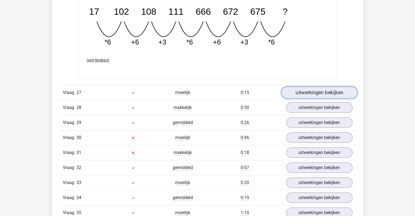
click at [340, 87] on link "uitwerkingen bekijken" at bounding box center [319, 92] width 76 height 12
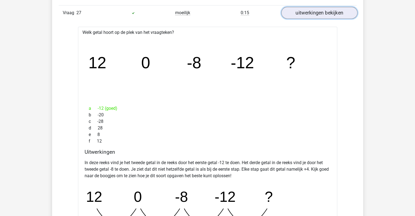
scroll to position [6093, 0]
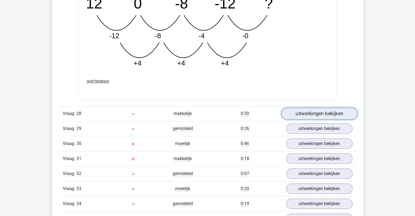
click at [341, 107] on link "uitwerkingen bekijken" at bounding box center [319, 113] width 76 height 12
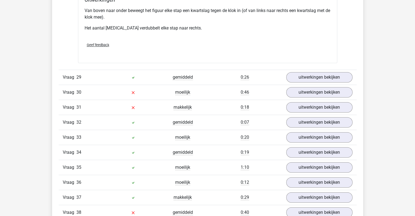
scroll to position [6584, 0]
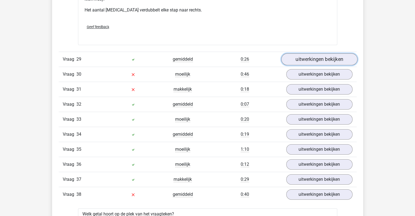
click at [338, 54] on link "uitwerkingen bekijken" at bounding box center [319, 59] width 76 height 12
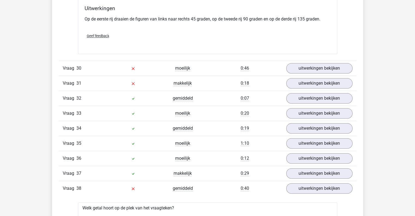
scroll to position [6802, 0]
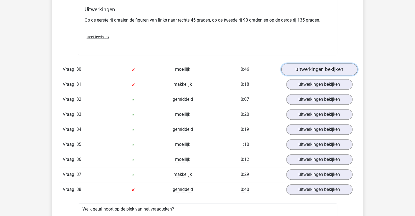
click at [328, 63] on link "uitwerkingen bekijken" at bounding box center [319, 69] width 76 height 12
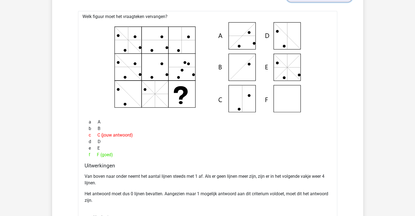
scroll to position [6884, 0]
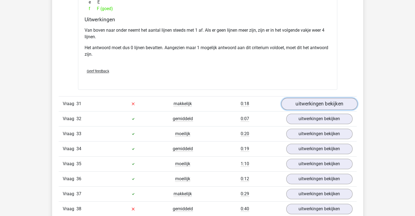
click at [311, 98] on link "uitwerkingen bekijken" at bounding box center [319, 104] width 76 height 12
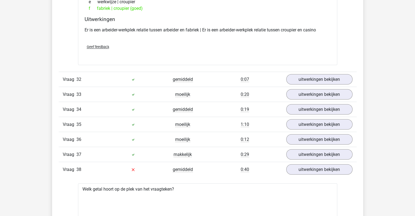
scroll to position [7184, 0]
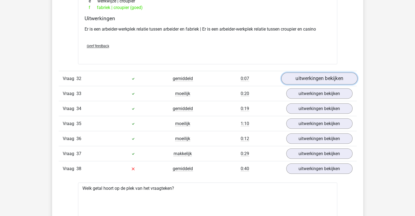
click at [294, 73] on link "uitwerkingen bekijken" at bounding box center [319, 78] width 76 height 12
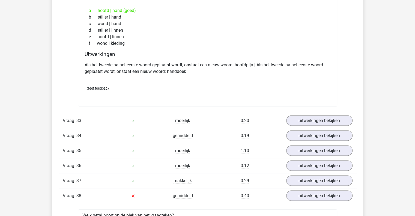
scroll to position [7293, 0]
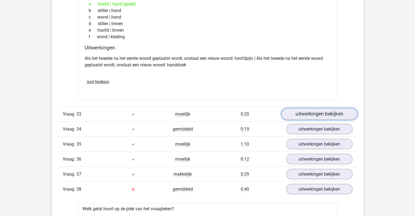
click at [311, 108] on link "uitwerkingen bekijken" at bounding box center [319, 114] width 76 height 12
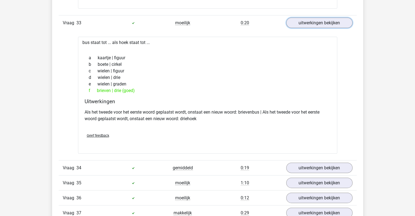
scroll to position [7375, 0]
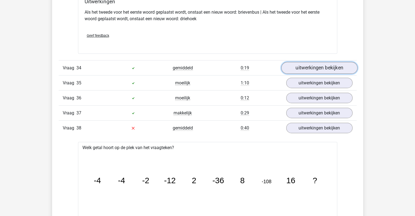
click at [300, 62] on link "uitwerkingen bekijken" at bounding box center [319, 68] width 76 height 12
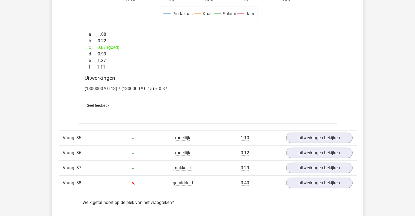
scroll to position [7729, 0]
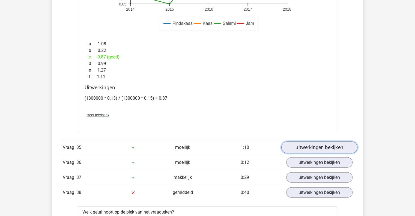
click at [308, 142] on link "uitwerkingen bekijken" at bounding box center [319, 148] width 76 height 12
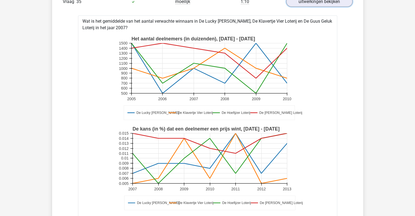
scroll to position [7866, 0]
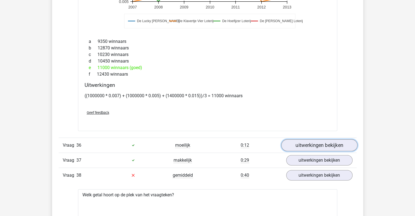
click at [327, 139] on link "uitwerkingen bekijken" at bounding box center [319, 145] width 76 height 12
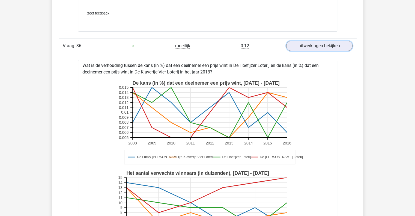
scroll to position [8193, 0]
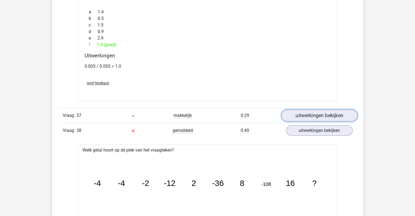
click at [303, 110] on link "uitwerkingen bekijken" at bounding box center [319, 115] width 76 height 12
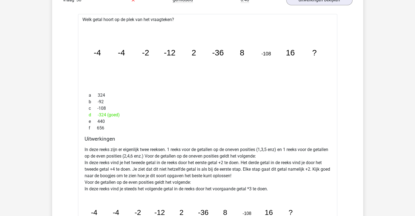
scroll to position [8738, 0]
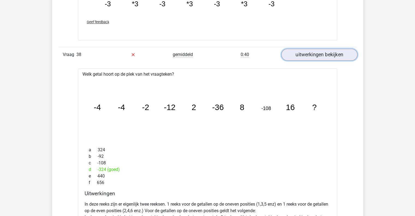
click at [315, 49] on link "uitwerkingen bekijken" at bounding box center [319, 55] width 76 height 12
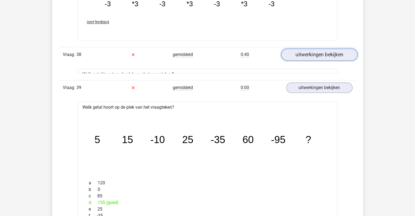
click at [315, 49] on link "uitwerkingen bekijken" at bounding box center [319, 55] width 76 height 12
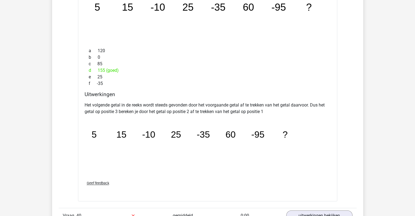
scroll to position [9120, 0]
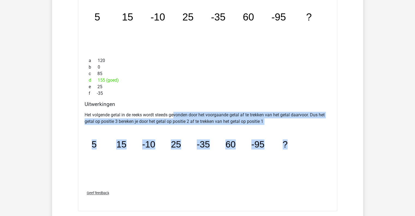
drag, startPoint x: 175, startPoint y: 107, endPoint x: 313, endPoint y: 128, distance: 139.2
click at [313, 128] on div "Het volgende getal in de reeks wordt steeds gevonden door het voorgaande getal …" at bounding box center [208, 147] width 246 height 76
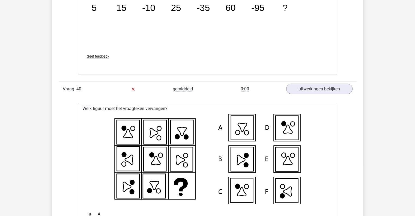
click at [324, 116] on icon at bounding box center [208, 159] width 242 height 90
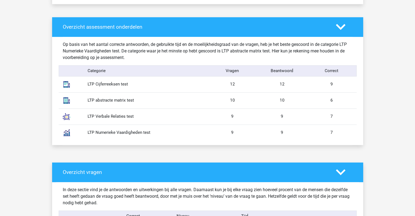
scroll to position [0, 0]
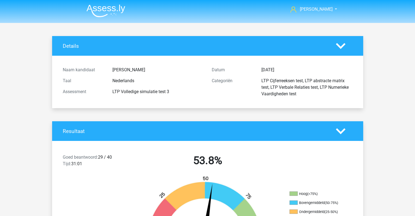
click at [82, 39] on div "Details" at bounding box center [207, 46] width 311 height 20
click at [117, 10] on img at bounding box center [105, 10] width 39 height 13
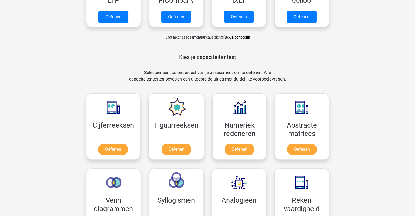
scroll to position [164, 0]
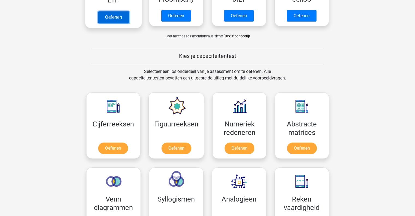
click at [118, 22] on link "Oefenen" at bounding box center [113, 17] width 31 height 12
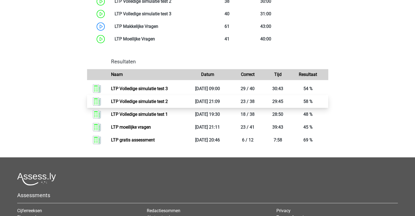
scroll to position [382, 0]
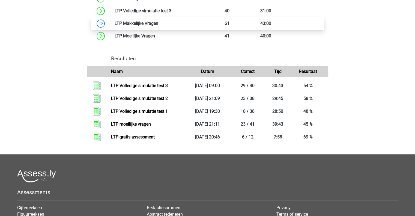
click at [158, 26] on link at bounding box center [158, 23] width 0 height 5
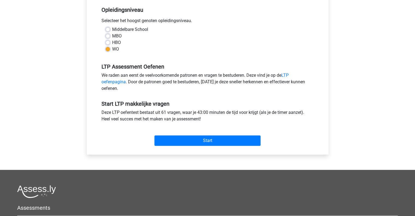
scroll to position [164, 0]
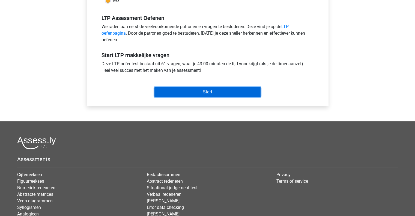
click at [230, 95] on input "Start" at bounding box center [207, 92] width 106 height 10
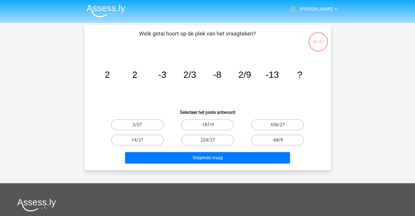
click at [130, 123] on label "2/27" at bounding box center [137, 124] width 53 height 11
click at [137, 125] on input "2/27" at bounding box center [139, 127] width 4 height 4
radio input "true"
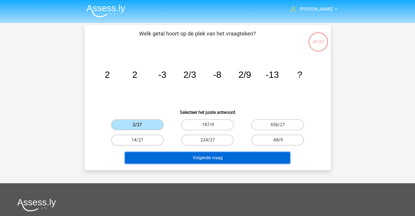
click at [232, 162] on button "Volgende vraag" at bounding box center [207, 157] width 165 height 11
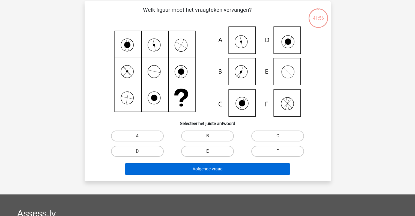
scroll to position [25, 0]
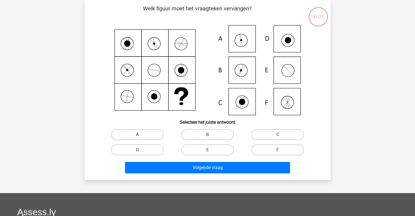
click at [149, 132] on label "A" at bounding box center [137, 134] width 53 height 11
click at [141, 134] on input "A" at bounding box center [139, 136] width 4 height 4
radio input "true"
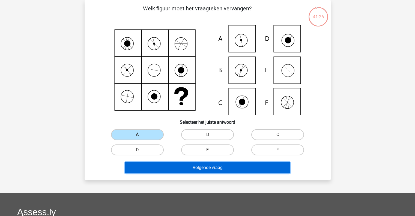
click at [207, 166] on button "Volgende vraag" at bounding box center [207, 167] width 165 height 11
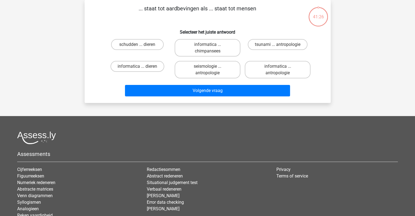
scroll to position [0, 0]
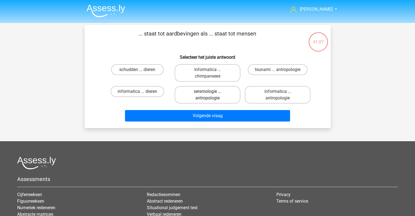
click at [224, 97] on label "seismologie ... antropologie" at bounding box center [208, 94] width 66 height 17
click at [211, 95] on input "seismologie ... antropologie" at bounding box center [209, 93] width 4 height 4
radio input "true"
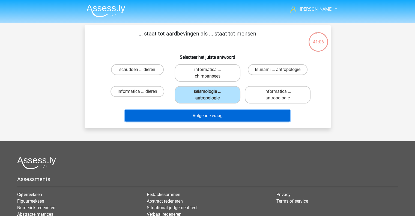
click at [218, 114] on button "Volgende vraag" at bounding box center [207, 115] width 165 height 11
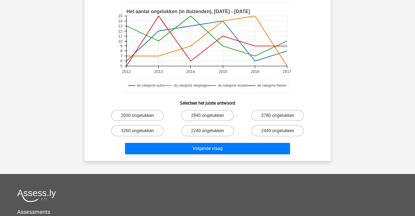
scroll to position [107, 0]
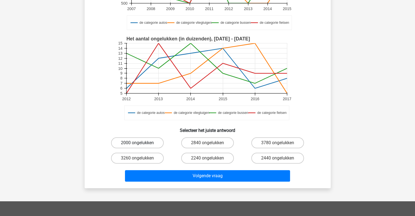
click at [130, 144] on label "2000 ongelukken" at bounding box center [137, 142] width 53 height 11
click at [137, 144] on input "2000 ongelukken" at bounding box center [139, 145] width 4 height 4
radio input "true"
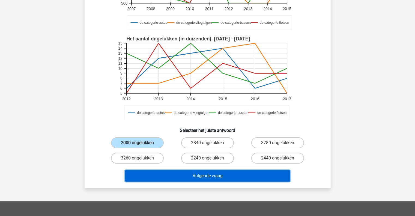
click at [226, 178] on button "Volgende vraag" at bounding box center [207, 175] width 165 height 11
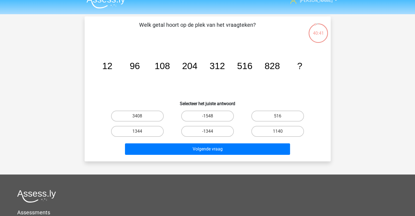
scroll to position [0, 0]
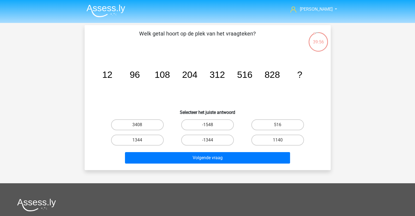
click at [143, 146] on div "1344" at bounding box center [137, 139] width 70 height 15
click at [142, 140] on label "1344" at bounding box center [137, 139] width 53 height 11
click at [141, 140] on input "1344" at bounding box center [139, 142] width 4 height 4
radio input "true"
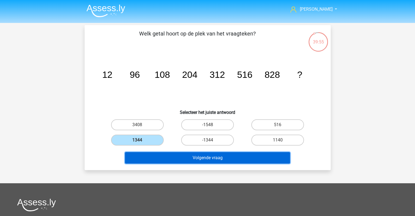
click at [209, 162] on button "Volgende vraag" at bounding box center [207, 157] width 165 height 11
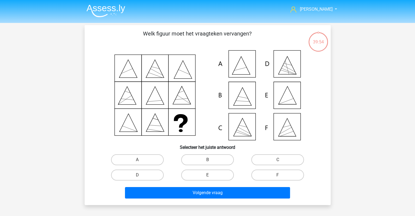
scroll to position [25, 0]
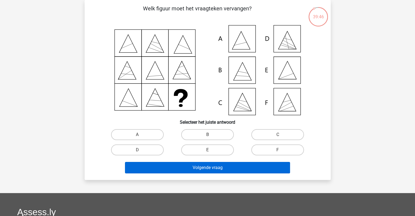
click at [289, 68] on icon at bounding box center [208, 70] width 220 height 90
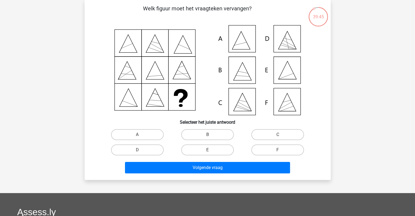
click at [217, 150] on label "E" at bounding box center [207, 149] width 53 height 11
click at [211, 150] on input "E" at bounding box center [209, 152] width 4 height 4
radio input "true"
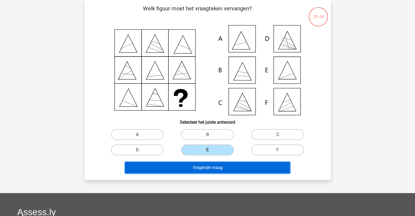
click at [223, 168] on button "Volgende vraag" at bounding box center [207, 167] width 165 height 11
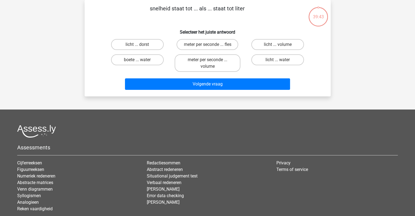
scroll to position [0, 0]
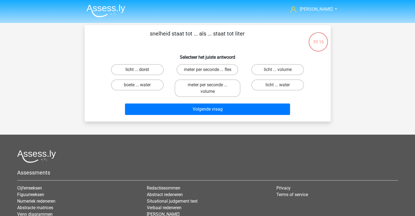
click at [157, 70] on label "licht ... dorst" at bounding box center [137, 69] width 53 height 11
click at [141, 70] on input "licht ... dorst" at bounding box center [139, 72] width 4 height 4
radio input "true"
click at [230, 70] on label "meter per seconde ... fles" at bounding box center [207, 69] width 62 height 11
click at [211, 70] on input "meter per seconde ... fles" at bounding box center [209, 72] width 4 height 4
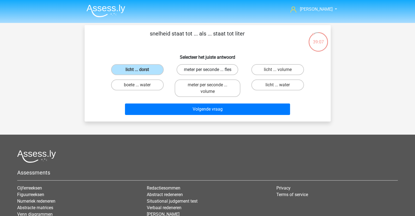
radio input "true"
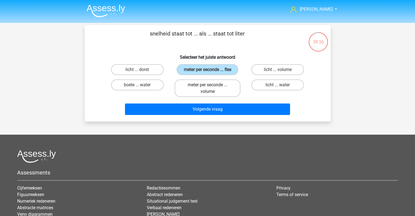
click at [224, 90] on label "meter per seconde ... volume" at bounding box center [208, 87] width 66 height 17
click at [211, 88] on input "meter per seconde ... volume" at bounding box center [209, 87] width 4 height 4
radio input "true"
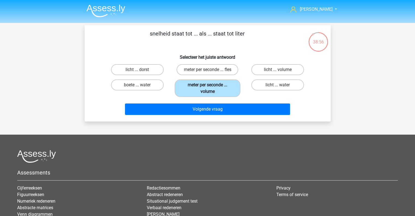
click at [221, 108] on button "Volgende vraag" at bounding box center [207, 108] width 165 height 11
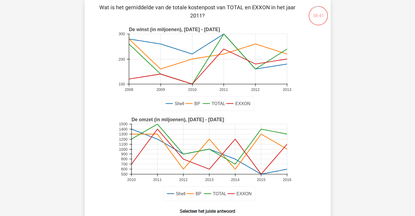
scroll to position [26, 0]
click at [159, 180] on text "2011" at bounding box center [157, 179] width 8 height 4
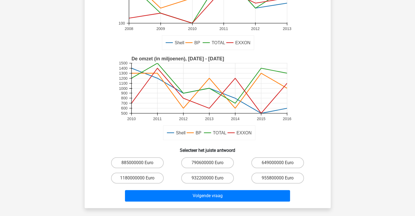
scroll to position [108, 0]
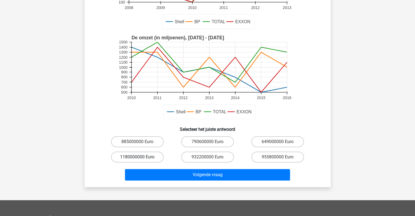
click at [140, 154] on label "1180000000 Euro" at bounding box center [137, 156] width 53 height 11
click at [140, 157] on input "1180000000 Euro" at bounding box center [139, 159] width 4 height 4
radio input "true"
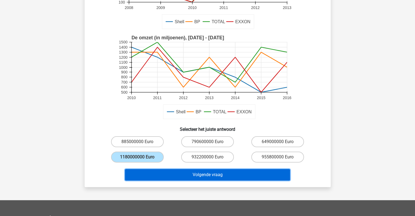
click at [245, 172] on button "Volgende vraag" at bounding box center [207, 174] width 165 height 11
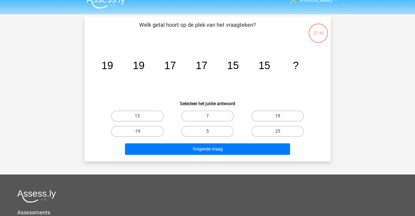
scroll to position [0, 0]
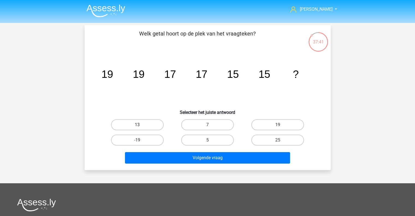
click at [152, 128] on label "13" at bounding box center [137, 124] width 53 height 11
click at [141, 128] on input "13" at bounding box center [139, 127] width 4 height 4
radio input "true"
click at [181, 150] on div "Volgende vraag" at bounding box center [207, 157] width 229 height 18
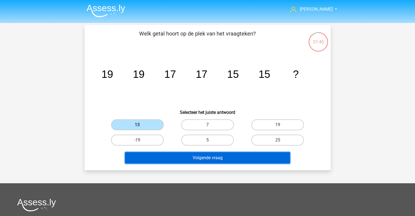
click at [188, 155] on button "Volgende vraag" at bounding box center [207, 157] width 165 height 11
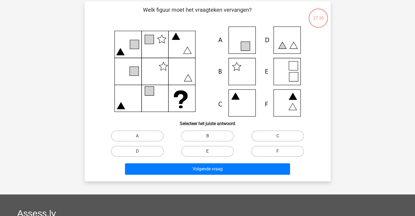
scroll to position [25, 0]
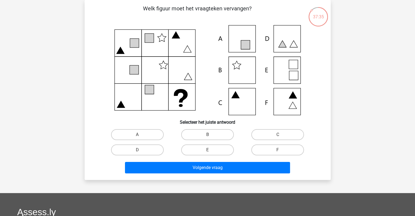
click at [245, 104] on icon at bounding box center [208, 70] width 220 height 90
click at [281, 135] on label "C" at bounding box center [277, 134] width 53 height 11
click at [281, 135] on input "C" at bounding box center [280, 136] width 4 height 4
radio input "true"
drag, startPoint x: 235, startPoint y: 157, endPoint x: 232, endPoint y: 164, distance: 7.4
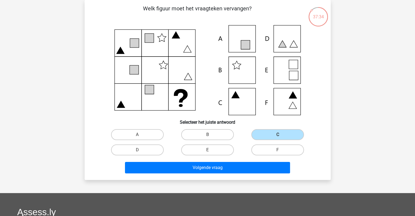
click at [235, 157] on div "E" at bounding box center [207, 149] width 70 height 15
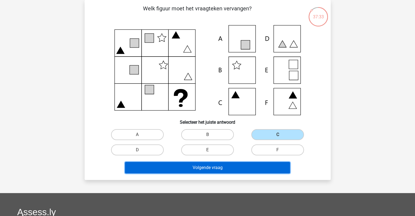
click at [232, 164] on button "Volgende vraag" at bounding box center [207, 167] width 165 height 11
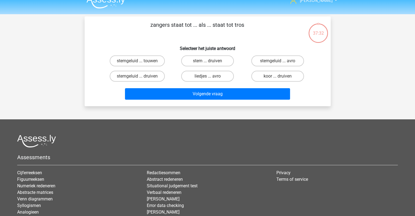
scroll to position [0, 0]
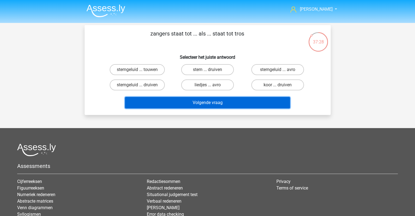
click at [216, 104] on button "Volgende vraag" at bounding box center [207, 102] width 165 height 11
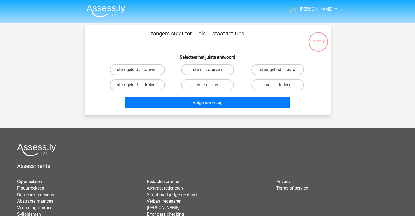
click at [232, 67] on label "stem ... druiven" at bounding box center [207, 69] width 53 height 11
click at [211, 70] on input "stem ... druiven" at bounding box center [209, 72] width 4 height 4
radio input "true"
click at [155, 84] on label "stemgeluid ... druiven" at bounding box center [137, 84] width 55 height 11
click at [141, 85] on input "stemgeluid ... druiven" at bounding box center [139, 87] width 4 height 4
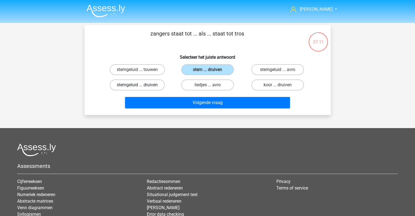
radio input "true"
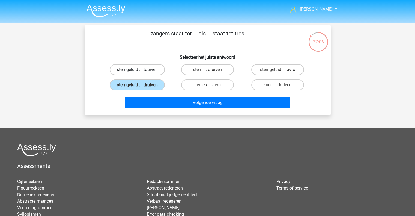
click at [152, 68] on label "stemgeluid ... touwen" at bounding box center [137, 69] width 55 height 11
click at [141, 70] on input "stemgeluid ... touwen" at bounding box center [139, 72] width 4 height 4
radio input "true"
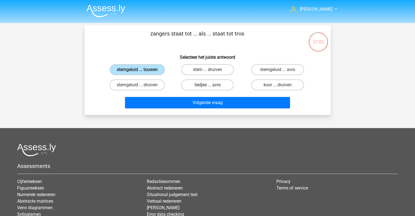
click at [206, 85] on label "liedjes ... avro" at bounding box center [207, 84] width 53 height 11
click at [207, 85] on input "liedjes ... avro" at bounding box center [209, 87] width 4 height 4
radio input "true"
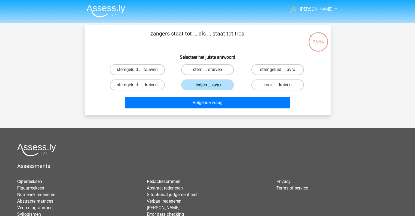
click at [265, 85] on label "koor ... druiven" at bounding box center [277, 84] width 53 height 11
click at [278, 85] on input "koor ... druiven" at bounding box center [280, 87] width 4 height 4
radio input "true"
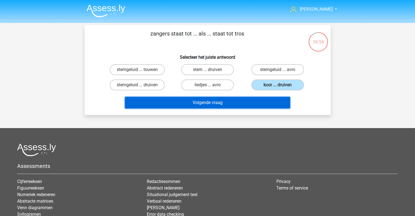
click at [232, 100] on button "Volgende vraag" at bounding box center [207, 102] width 165 height 11
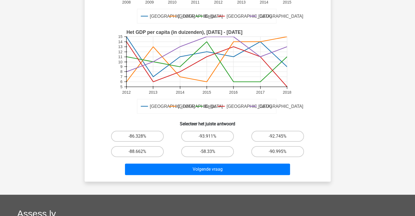
scroll to position [134, 0]
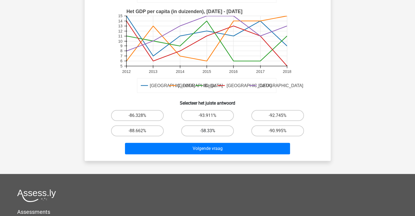
click at [200, 128] on label "-58.33%" at bounding box center [207, 130] width 53 height 11
click at [207, 131] on input "-58.33%" at bounding box center [209, 133] width 4 height 4
radio input "true"
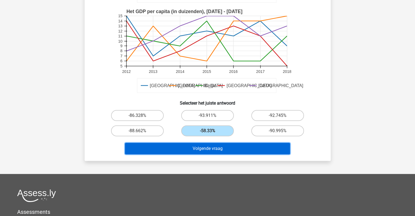
click at [211, 150] on button "Volgende vraag" at bounding box center [207, 148] width 165 height 11
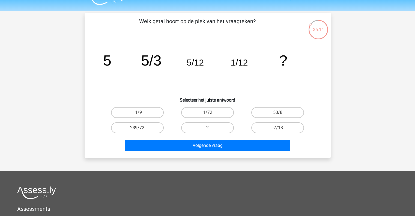
scroll to position [0, 0]
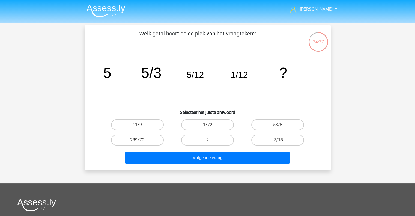
click at [209, 126] on input "1/72" at bounding box center [209, 127] width 4 height 4
radio input "true"
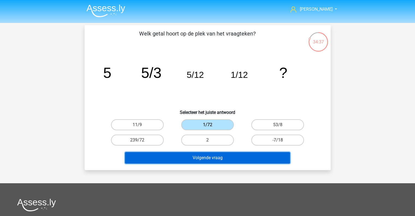
click at [224, 161] on button "Volgende vraag" at bounding box center [207, 157] width 165 height 11
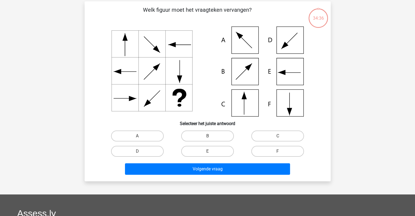
scroll to position [25, 0]
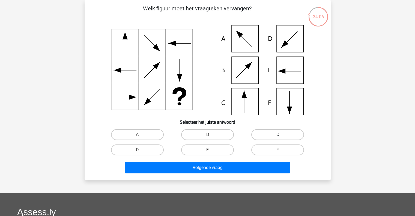
click at [278, 131] on label "C" at bounding box center [277, 134] width 53 height 11
click at [278, 134] on input "C" at bounding box center [280, 136] width 4 height 4
radio input "true"
click at [211, 166] on button "Volgende vraag" at bounding box center [207, 167] width 165 height 11
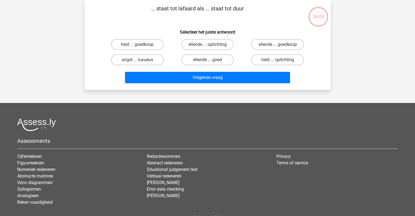
scroll to position [0, 0]
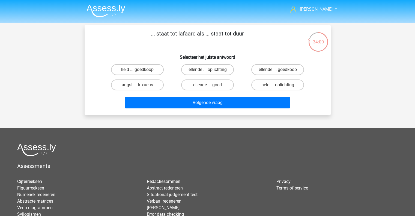
click at [152, 86] on label "angst ... luxueus" at bounding box center [137, 84] width 53 height 11
click at [141, 86] on input "angst ... luxueus" at bounding box center [139, 87] width 4 height 4
radio input "true"
click at [211, 107] on button "Volgende vraag" at bounding box center [207, 102] width 165 height 11
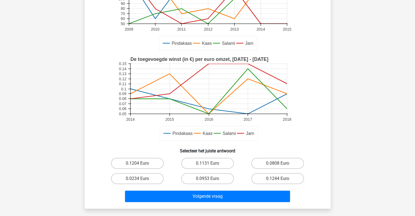
scroll to position [136, 0]
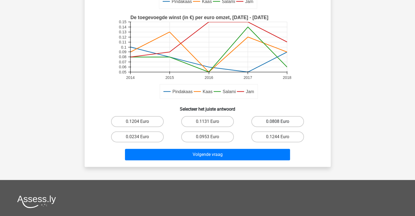
click at [284, 125] on label "0.0808 Euro" at bounding box center [277, 121] width 53 height 11
click at [281, 125] on input "0.0808 Euro" at bounding box center [280, 123] width 4 height 4
radio input "true"
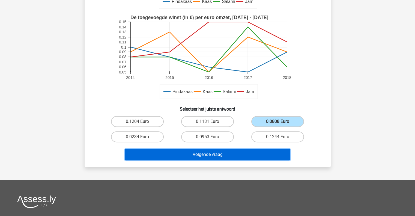
click at [224, 149] on button "Volgende vraag" at bounding box center [207, 154] width 165 height 11
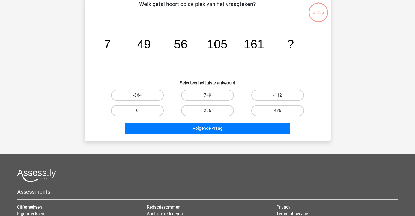
scroll to position [25, 0]
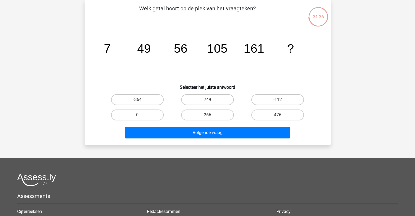
click at [209, 116] on input "266" at bounding box center [209, 117] width 4 height 4
radio input "true"
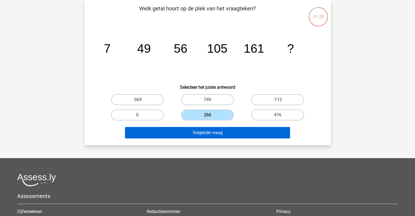
click at [218, 130] on button "Volgende vraag" at bounding box center [207, 132] width 165 height 11
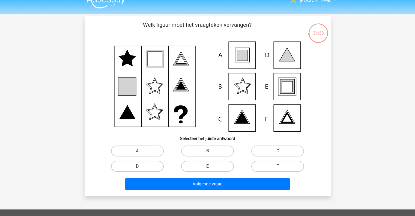
scroll to position [0, 0]
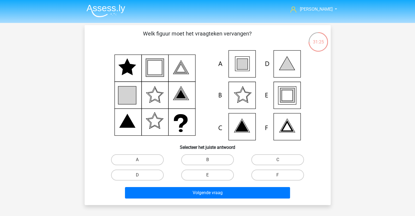
click at [247, 59] on icon at bounding box center [242, 64] width 11 height 11
click at [148, 158] on label "A" at bounding box center [137, 159] width 53 height 11
click at [141, 160] on input "A" at bounding box center [139, 162] width 4 height 4
radio input "true"
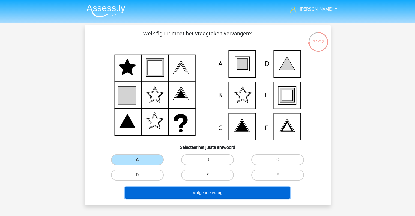
click at [211, 196] on button "Volgende vraag" at bounding box center [207, 192] width 165 height 11
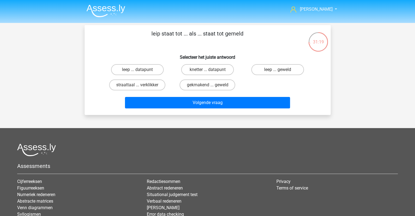
click at [209, 71] on input "knetter ... datapunt" at bounding box center [209, 72] width 4 height 4
radio input "true"
click at [273, 69] on label "leep ... geweld" at bounding box center [277, 69] width 53 height 11
click at [278, 70] on input "leep ... geweld" at bounding box center [280, 72] width 4 height 4
radio input "true"
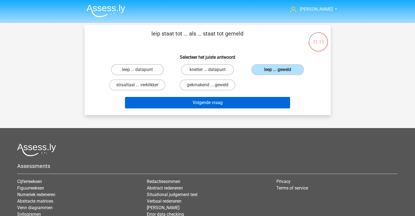
click at [218, 100] on button "Volgende vraag" at bounding box center [207, 102] width 165 height 11
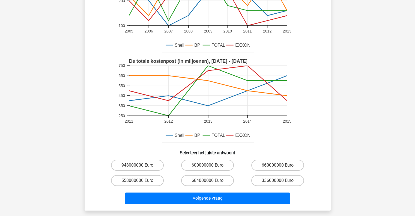
scroll to position [116, 0]
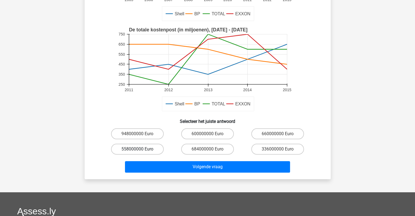
click at [148, 150] on label "558000000 Euro" at bounding box center [137, 148] width 53 height 11
click at [141, 150] on input "558000000 Euro" at bounding box center [139, 151] width 4 height 4
radio input "true"
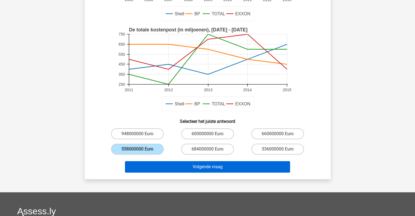
click at [227, 169] on button "Volgende vraag" at bounding box center [207, 166] width 165 height 11
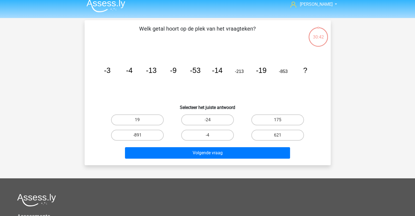
scroll to position [2, 0]
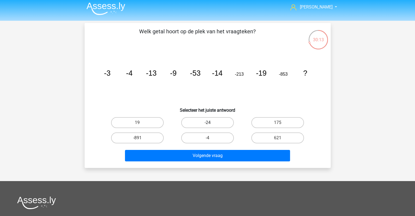
click at [214, 126] on label "-24" at bounding box center [207, 122] width 53 height 11
click at [211, 126] on input "-24" at bounding box center [209, 124] width 4 height 4
radio input "true"
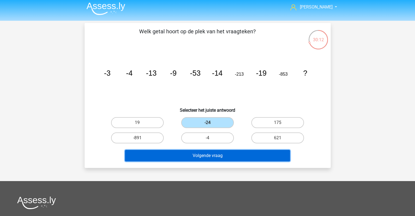
click at [230, 157] on button "Volgende vraag" at bounding box center [207, 155] width 165 height 11
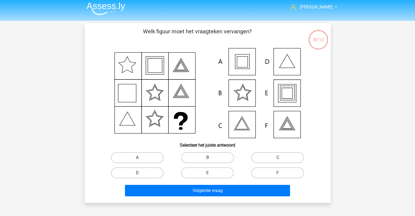
scroll to position [25, 0]
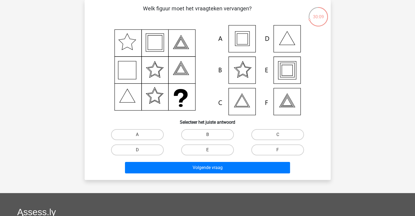
click at [233, 44] on icon at bounding box center [208, 70] width 220 height 90
click at [220, 144] on label "E" at bounding box center [207, 149] width 53 height 11
click at [211, 150] on input "E" at bounding box center [209, 152] width 4 height 4
radio input "true"
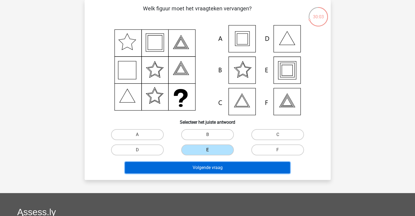
click at [229, 166] on button "Volgende vraag" at bounding box center [207, 167] width 165 height 11
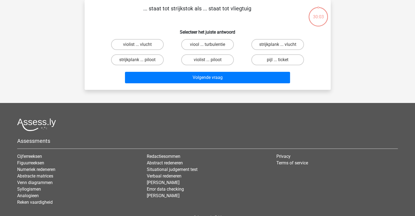
scroll to position [0, 0]
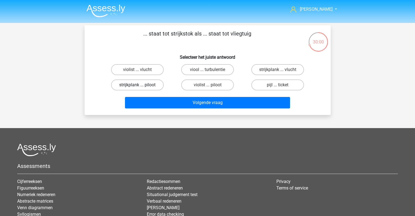
click at [143, 85] on label "strijkplank ... piloot" at bounding box center [137, 84] width 53 height 11
click at [141, 85] on input "strijkplank ... piloot" at bounding box center [139, 87] width 4 height 4
radio input "true"
click at [148, 69] on label "violist ... vlucht" at bounding box center [137, 69] width 53 height 11
click at [141, 70] on input "violist ... vlucht" at bounding box center [139, 72] width 4 height 4
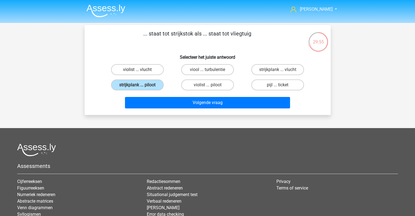
radio input "true"
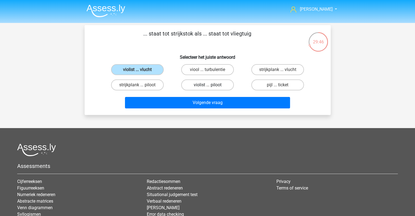
click at [207, 83] on label "violist ... piloot" at bounding box center [207, 84] width 53 height 11
click at [207, 85] on input "violist ... piloot" at bounding box center [209, 87] width 4 height 4
radio input "true"
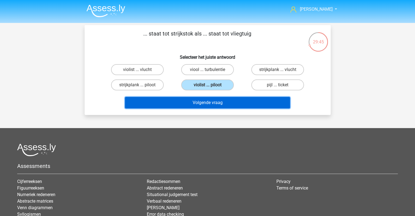
click at [210, 103] on button "Volgende vraag" at bounding box center [207, 102] width 165 height 11
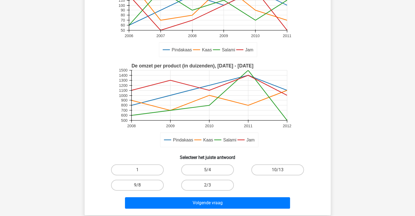
scroll to position [109, 0]
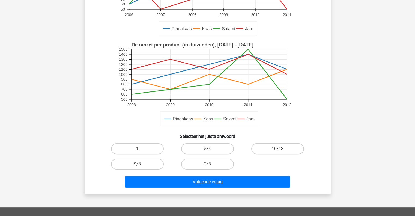
drag, startPoint x: 132, startPoint y: 148, endPoint x: 131, endPoint y: 150, distance: 3.0
click at [131, 148] on label "1" at bounding box center [137, 148] width 53 height 11
click at [137, 149] on input "1" at bounding box center [139, 151] width 4 height 4
radio input "true"
click at [213, 190] on div "[PERSON_NAME] zit het dichtste bij de verhouding tussen de toegevoegde winst do…" at bounding box center [208, 55] width 246 height 278
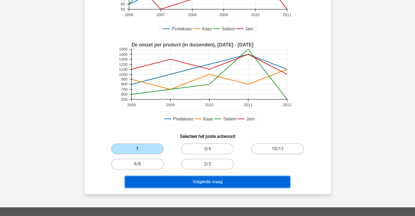
click at [213, 183] on button "Volgende vraag" at bounding box center [207, 181] width 165 height 11
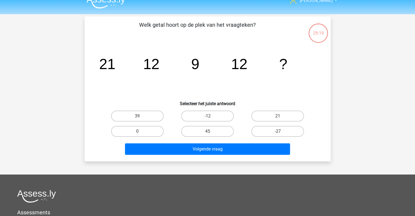
scroll to position [0, 0]
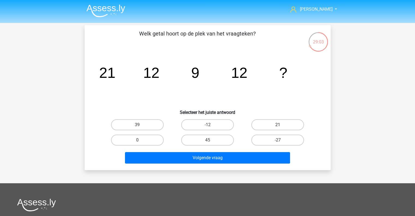
drag, startPoint x: 285, startPoint y: 126, endPoint x: 272, endPoint y: 132, distance: 14.8
click at [285, 126] on label "21" at bounding box center [277, 124] width 53 height 11
click at [281, 126] on input "21" at bounding box center [280, 127] width 4 height 4
radio input "true"
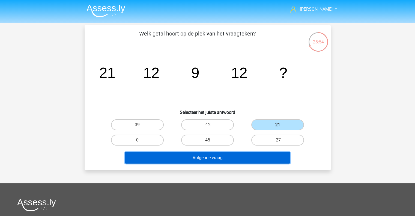
click at [227, 157] on button "Volgende vraag" at bounding box center [207, 157] width 165 height 11
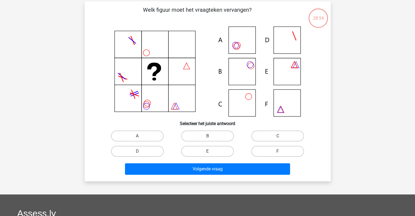
scroll to position [25, 0]
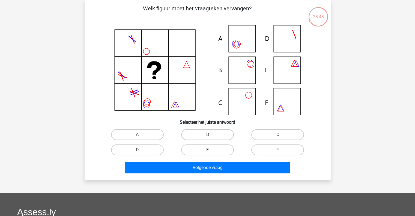
click at [244, 62] on icon at bounding box center [208, 70] width 220 height 90
click at [209, 131] on label "B" at bounding box center [207, 134] width 53 height 11
click at [209, 134] on input "B" at bounding box center [209, 136] width 4 height 4
radio input "true"
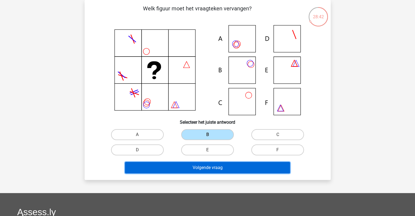
click at [214, 171] on button "Volgende vraag" at bounding box center [207, 167] width 165 height 11
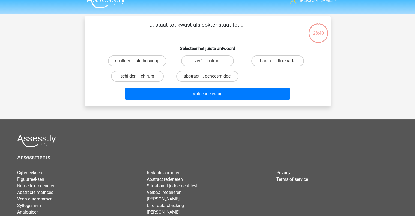
scroll to position [0, 0]
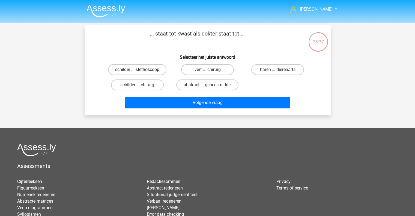
click at [145, 70] on label "schilder ... stethoscoop" at bounding box center [137, 69] width 58 height 11
click at [141, 70] on input "schilder ... stethoscoop" at bounding box center [139, 72] width 4 height 4
radio input "true"
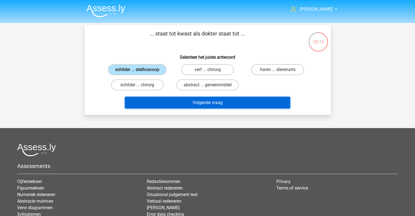
click at [214, 98] on button "Volgende vraag" at bounding box center [207, 102] width 165 height 11
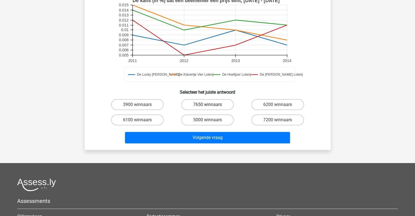
scroll to position [161, 0]
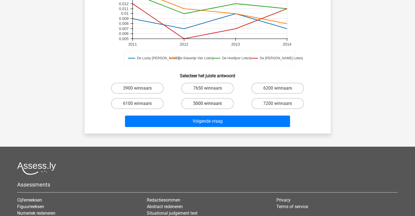
click at [198, 103] on label "5000 winnaars" at bounding box center [207, 103] width 53 height 11
click at [207, 103] on input "5000 winnaars" at bounding box center [209, 105] width 4 height 4
radio input "true"
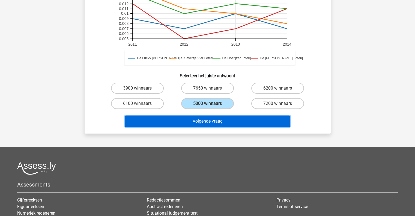
click at [204, 117] on button "Volgende vraag" at bounding box center [207, 120] width 165 height 11
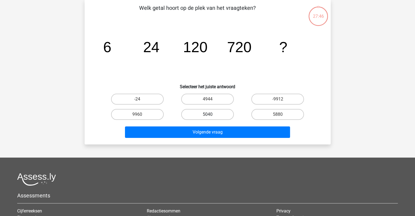
scroll to position [25, 0]
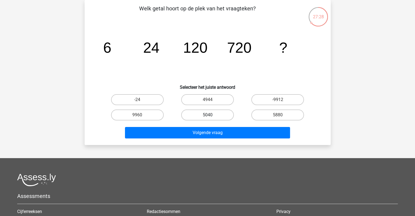
click at [200, 112] on label "5040" at bounding box center [207, 114] width 53 height 11
click at [207, 115] on input "5040" at bounding box center [209, 117] width 4 height 4
radio input "true"
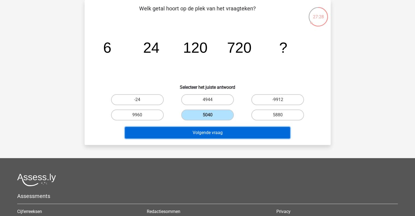
drag, startPoint x: 213, startPoint y: 127, endPoint x: 212, endPoint y: 130, distance: 2.9
click at [213, 127] on button "Volgende vraag" at bounding box center [207, 132] width 165 height 11
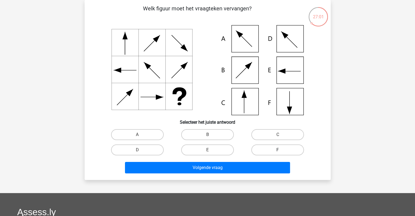
click at [272, 152] on label "F" at bounding box center [277, 149] width 53 height 11
click at [278, 152] on input "F" at bounding box center [280, 152] width 4 height 4
radio input "true"
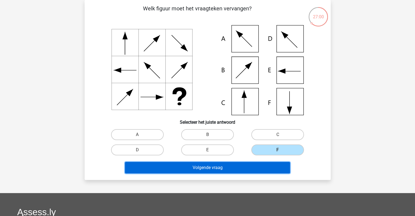
click at [251, 164] on button "Volgende vraag" at bounding box center [207, 167] width 165 height 11
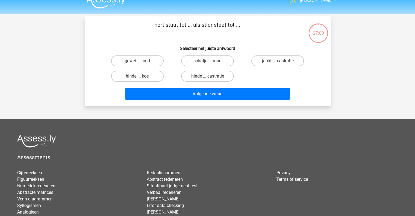
scroll to position [0, 0]
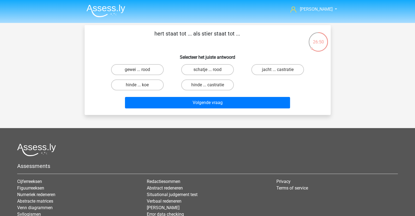
drag, startPoint x: 135, startPoint y: 84, endPoint x: 242, endPoint y: 121, distance: 113.4
click at [136, 84] on label "hinde ... koe" at bounding box center [137, 84] width 53 height 11
click at [137, 85] on input "hinde ... koe" at bounding box center [139, 87] width 4 height 4
radio input "true"
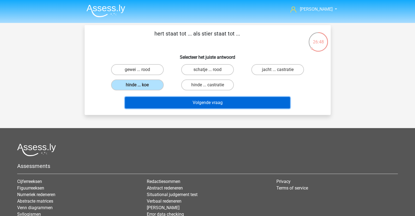
click at [205, 103] on button "Volgende vraag" at bounding box center [207, 102] width 165 height 11
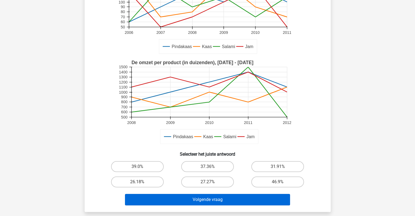
scroll to position [136, 0]
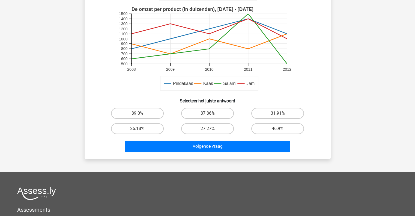
click at [209, 128] on input "27.27%" at bounding box center [209, 130] width 4 height 4
radio input "true"
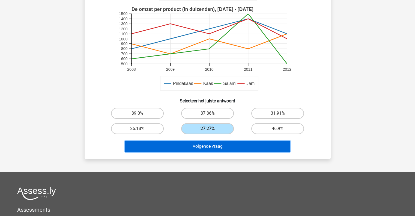
click at [225, 147] on button "Volgende vraag" at bounding box center [207, 145] width 165 height 11
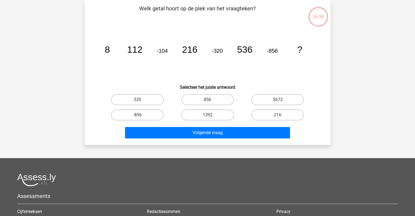
scroll to position [25, 0]
click at [207, 116] on div "1392" at bounding box center [208, 114] width 66 height 11
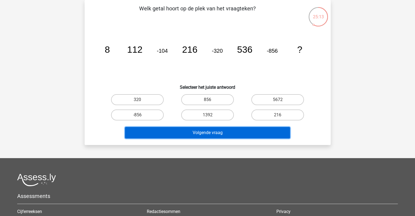
click at [218, 130] on button "Volgende vraag" at bounding box center [207, 132] width 165 height 11
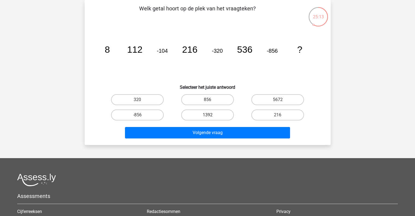
drag, startPoint x: 209, startPoint y: 109, endPoint x: 212, endPoint y: 119, distance: 10.2
click at [209, 109] on label "1392" at bounding box center [207, 114] width 53 height 11
click at [209, 115] on input "1392" at bounding box center [209, 117] width 4 height 4
radio input "true"
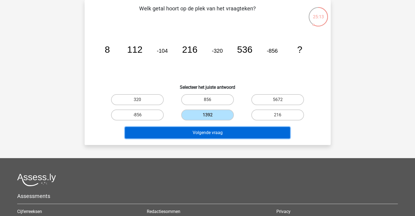
click at [213, 127] on button "Volgende vraag" at bounding box center [207, 132] width 165 height 11
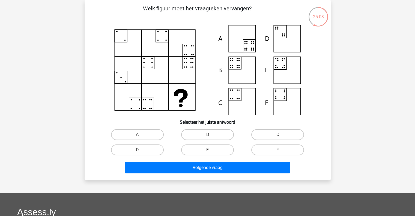
click at [247, 107] on icon at bounding box center [208, 70] width 220 height 90
click at [242, 73] on icon at bounding box center [208, 70] width 220 height 90
click at [206, 136] on label "B" at bounding box center [207, 134] width 53 height 11
click at [207, 136] on input "B" at bounding box center [209, 136] width 4 height 4
radio input "true"
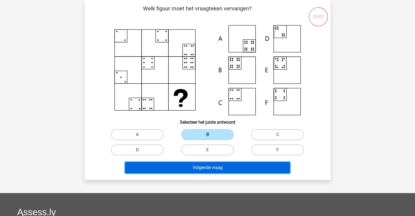
click at [221, 163] on button "Volgende vraag" at bounding box center [207, 167] width 165 height 11
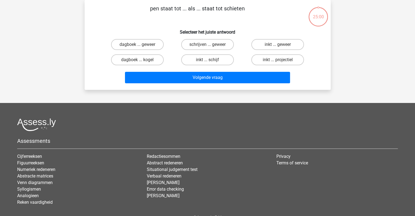
scroll to position [0, 0]
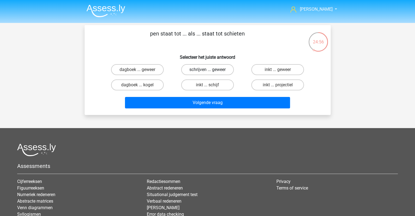
click at [214, 70] on label "schrijven ... geweer" at bounding box center [207, 69] width 53 height 11
click at [211, 70] on input "schrijven ... geweer" at bounding box center [209, 72] width 4 height 4
radio input "true"
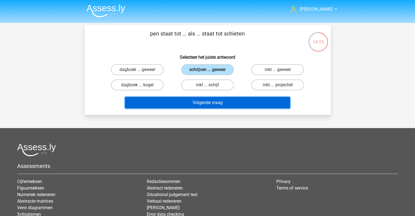
click at [218, 101] on button "Volgende vraag" at bounding box center [207, 102] width 165 height 11
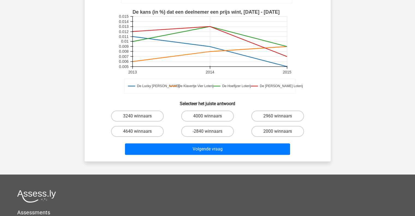
scroll to position [161, 0]
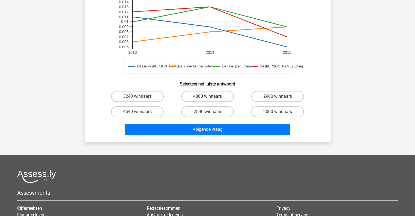
click at [218, 91] on label "4000 winnaars" at bounding box center [207, 96] width 53 height 11
click at [211, 96] on input "4000 winnaars" at bounding box center [209, 98] width 4 height 4
radio input "true"
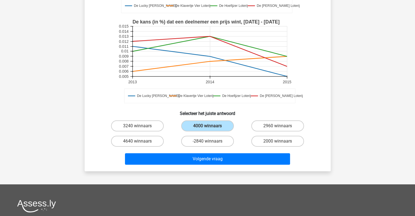
scroll to position [136, 0]
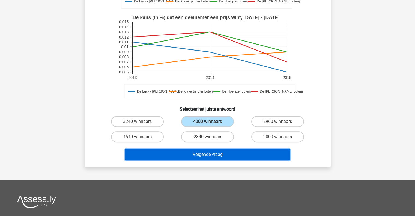
click at [213, 149] on button "Volgende vraag" at bounding box center [207, 154] width 165 height 11
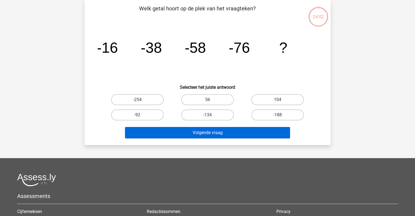
scroll to position [25, 0]
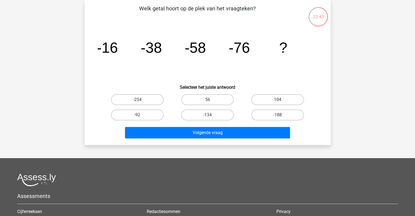
click at [133, 114] on label "-92" at bounding box center [137, 114] width 53 height 11
click at [137, 115] on input "-92" at bounding box center [139, 117] width 4 height 4
radio input "true"
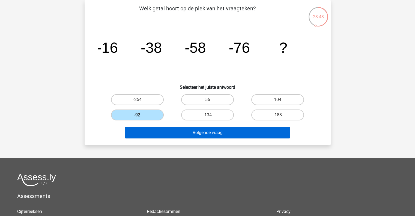
click at [200, 134] on button "Volgende vraag" at bounding box center [207, 132] width 165 height 11
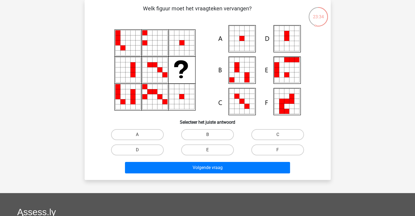
click at [245, 40] on icon at bounding box center [246, 38] width 5 height 5
click at [145, 133] on label "A" at bounding box center [137, 134] width 53 height 11
click at [141, 134] on input "A" at bounding box center [139, 136] width 4 height 4
radio input "true"
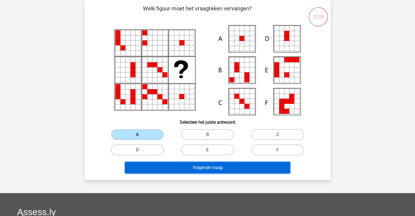
click at [203, 167] on button "Volgende vraag" at bounding box center [207, 167] width 165 height 11
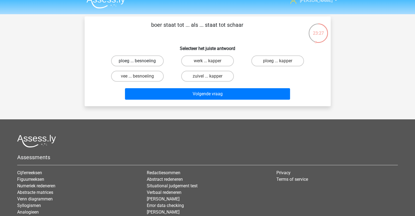
scroll to position [0, 0]
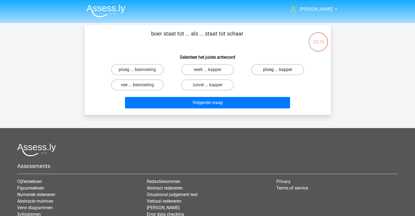
click at [270, 69] on label "ploeg ... kapper" at bounding box center [277, 69] width 53 height 11
click at [278, 70] on input "ploeg ... kapper" at bounding box center [280, 72] width 4 height 4
radio input "true"
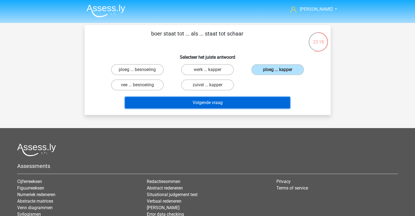
click at [224, 106] on button "Volgende vraag" at bounding box center [207, 102] width 165 height 11
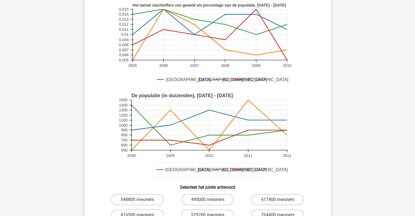
scroll to position [161, 0]
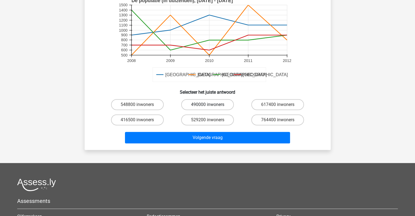
click at [212, 99] on label "490000 inwoners" at bounding box center [207, 104] width 53 height 11
click at [211, 104] on input "490000 inwoners" at bounding box center [209, 106] width 4 height 4
radio input "true"
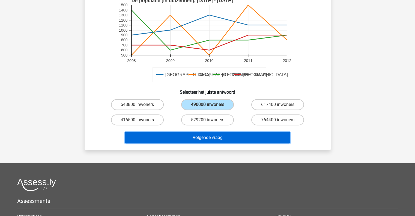
click at [228, 132] on button "Volgende vraag" at bounding box center [207, 137] width 165 height 11
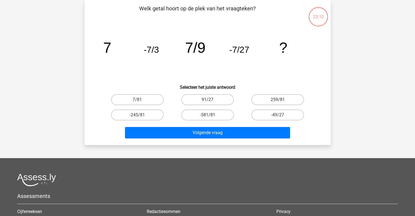
scroll to position [25, 0]
click at [206, 114] on label "-581/81" at bounding box center [207, 114] width 53 height 11
click at [207, 115] on input "-581/81" at bounding box center [209, 117] width 4 height 4
radio input "true"
click at [137, 114] on label "-245/81" at bounding box center [137, 114] width 53 height 11
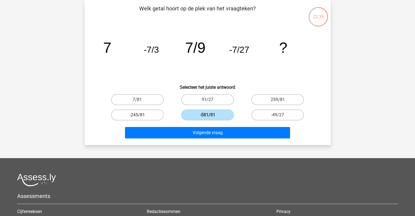
click at [137, 115] on input "-245/81" at bounding box center [139, 117] width 4 height 4
radio input "true"
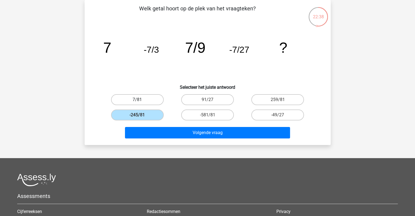
click at [137, 97] on label "7/81" at bounding box center [137, 99] width 53 height 11
click at [137, 100] on input "7/81" at bounding box center [139, 102] width 4 height 4
radio input "true"
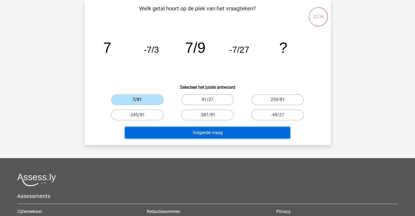
click at [208, 129] on button "Volgende vraag" at bounding box center [207, 132] width 165 height 11
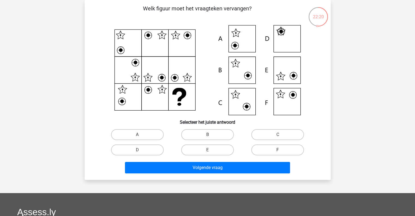
click at [261, 148] on label "F" at bounding box center [277, 149] width 53 height 11
click at [278, 150] on input "F" at bounding box center [280, 152] width 4 height 4
radio input "true"
click at [250, 159] on div "Volgende vraag" at bounding box center [207, 166] width 229 height 18
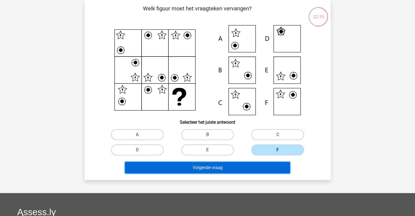
click at [248, 166] on button "Volgende vraag" at bounding box center [207, 167] width 165 height 11
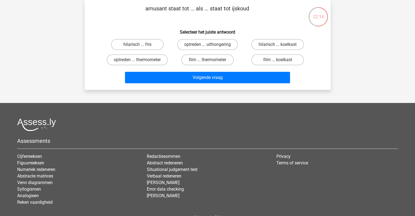
click at [138, 44] on input "hilarisch ... fris" at bounding box center [139, 46] width 4 height 4
radio input "true"
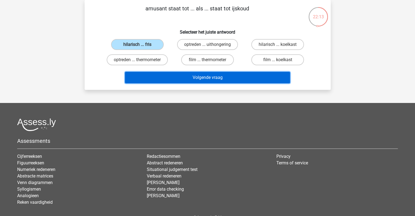
click at [217, 77] on button "Volgende vraag" at bounding box center [207, 77] width 165 height 11
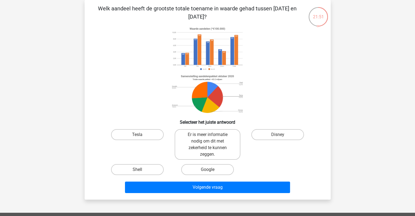
click at [234, 58] on image at bounding box center [207, 48] width 75 height 47
click at [220, 141] on label "Er is meer informatie nodig om dit met zekerheid te kunnen zeggen." at bounding box center [208, 144] width 66 height 31
click at [211, 138] on input "Er is meer informatie nodig om dit met zekerheid te kunnen zeggen." at bounding box center [209, 136] width 4 height 4
radio input "true"
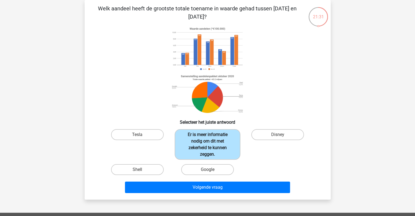
click at [217, 189] on button "Volgende vraag" at bounding box center [207, 186] width 165 height 11
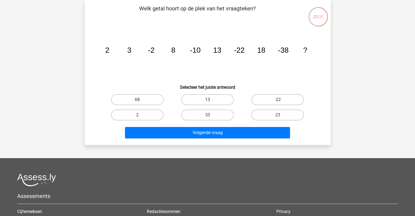
click at [285, 100] on label "-22" at bounding box center [277, 99] width 53 height 11
click at [281, 100] on input "-22" at bounding box center [280, 102] width 4 height 4
radio input "true"
click at [287, 115] on label "23" at bounding box center [277, 114] width 53 height 11
click at [281, 115] on input "23" at bounding box center [280, 117] width 4 height 4
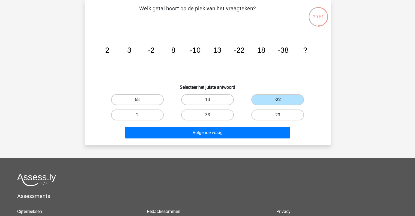
radio input "true"
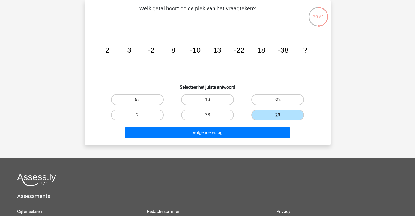
click at [250, 130] on button "Volgende vraag" at bounding box center [207, 132] width 165 height 11
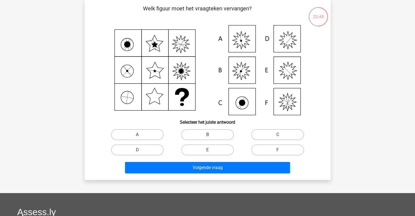
click at [143, 133] on label "A" at bounding box center [137, 134] width 53 height 11
click at [141, 134] on input "A" at bounding box center [139, 136] width 4 height 4
radio input "true"
click at [194, 163] on button "Volgende vraag" at bounding box center [207, 167] width 165 height 11
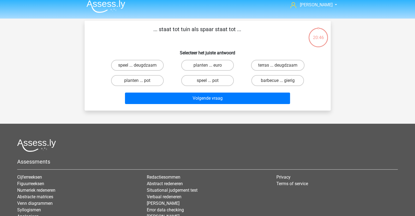
scroll to position [0, 0]
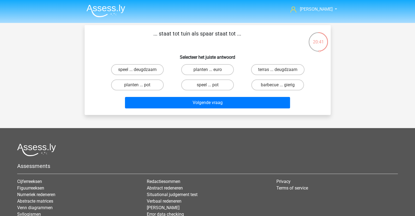
click at [148, 71] on label "speel ... deugdzaam" at bounding box center [137, 69] width 53 height 11
click at [141, 71] on input "speel ... deugdzaam" at bounding box center [139, 72] width 4 height 4
radio input "true"
click at [212, 87] on label "speel ... pot" at bounding box center [207, 84] width 53 height 11
click at [211, 87] on input "speel ... pot" at bounding box center [209, 87] width 4 height 4
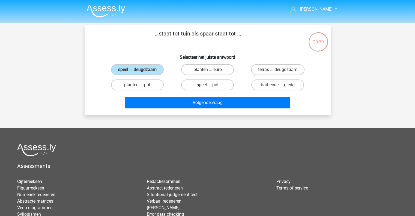
radio input "true"
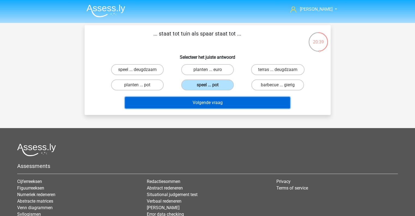
click at [224, 101] on button "Volgende vraag" at bounding box center [207, 102] width 165 height 11
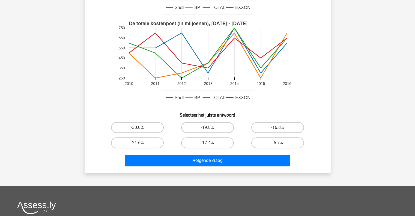
scroll to position [136, 0]
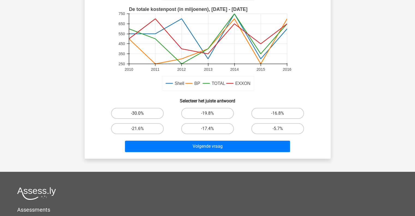
click at [145, 113] on label "-30.0%" at bounding box center [137, 113] width 53 height 11
click at [141, 113] on input "-30.0%" at bounding box center [139, 115] width 4 height 4
radio input "true"
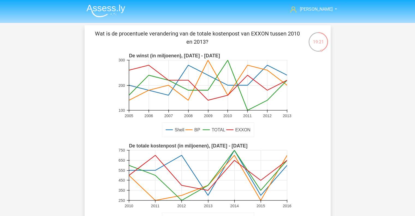
scroll to position [82, 0]
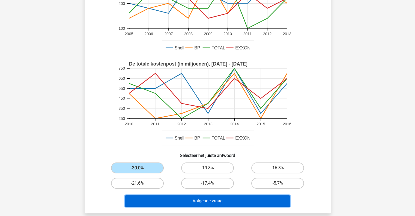
click at [187, 200] on button "Volgende vraag" at bounding box center [207, 200] width 165 height 11
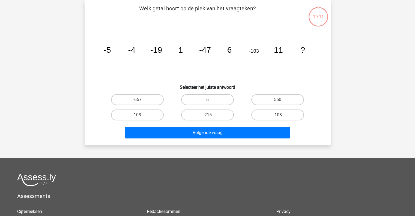
scroll to position [0, 0]
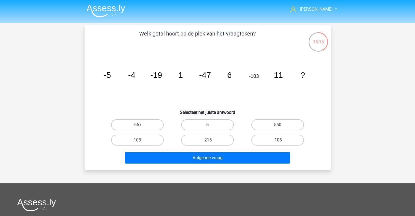
click at [211, 139] on label "-215" at bounding box center [207, 139] width 53 height 11
click at [211, 140] on input "-215" at bounding box center [209, 142] width 4 height 4
radio input "true"
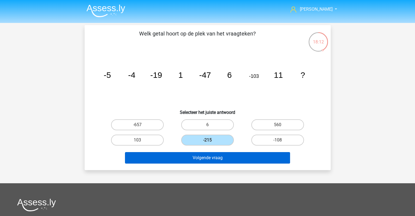
click at [220, 154] on button "Volgende vraag" at bounding box center [207, 157] width 165 height 11
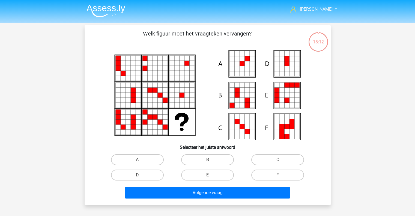
scroll to position [25, 0]
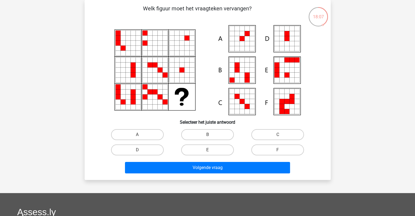
drag, startPoint x: 142, startPoint y: 145, endPoint x: 167, endPoint y: 153, distance: 26.5
click at [142, 145] on label "D" at bounding box center [137, 149] width 53 height 11
click at [141, 150] on input "D" at bounding box center [139, 152] width 4 height 4
radio input "true"
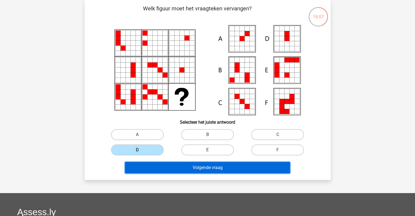
click at [203, 170] on button "Volgende vraag" at bounding box center [207, 167] width 165 height 11
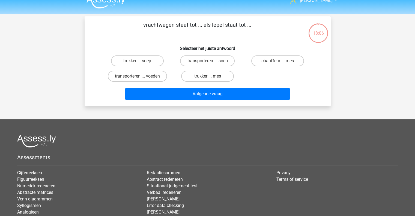
scroll to position [0, 0]
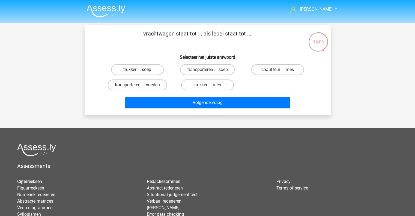
click at [141, 84] on label "transporteren ... voeden" at bounding box center [137, 84] width 59 height 11
click at [141, 85] on input "transporteren ... voeden" at bounding box center [139, 87] width 4 height 4
radio input "true"
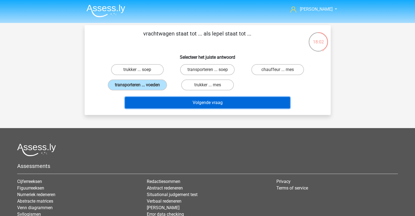
click at [200, 102] on button "Volgende vraag" at bounding box center [207, 102] width 165 height 11
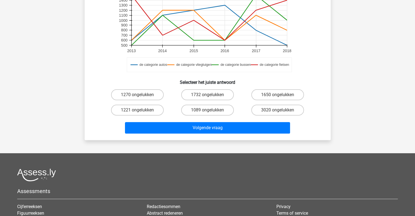
scroll to position [164, 0]
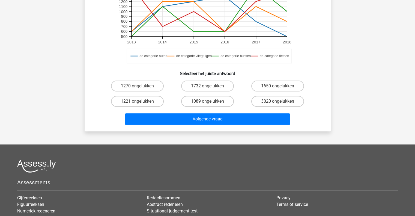
click at [219, 92] on div "1732 ongelukken" at bounding box center [207, 85] width 70 height 15
click at [221, 105] on label "1089 ongelukken" at bounding box center [207, 101] width 53 height 11
click at [211, 105] on input "1089 ongelukken" at bounding box center [209, 103] width 4 height 4
radio input "true"
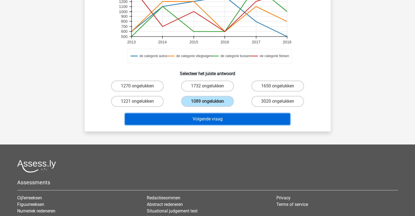
click at [230, 120] on button "Volgende vraag" at bounding box center [207, 118] width 165 height 11
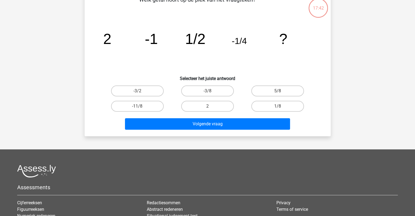
scroll to position [25, 0]
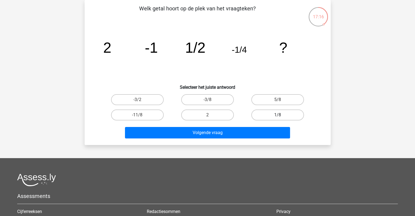
click at [279, 112] on label "1/8" at bounding box center [277, 114] width 53 height 11
click at [279, 115] on input "1/8" at bounding box center [280, 117] width 4 height 4
radio input "true"
click at [236, 134] on button "Volgende vraag" at bounding box center [207, 132] width 165 height 11
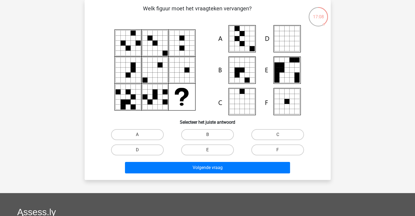
click at [242, 71] on icon at bounding box center [241, 69] width 5 height 5
click at [145, 133] on label "A" at bounding box center [137, 134] width 53 height 11
click at [141, 134] on input "A" at bounding box center [139, 136] width 4 height 4
radio input "true"
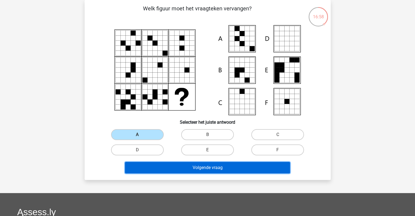
click at [195, 171] on button "Volgende vraag" at bounding box center [207, 167] width 165 height 11
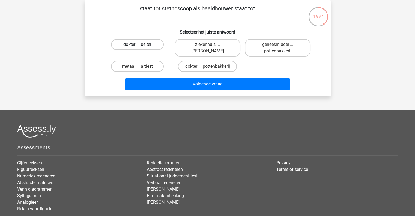
click at [147, 43] on label "dokter ... beitel" at bounding box center [137, 44] width 53 height 11
click at [141, 44] on input "dokter ... beitel" at bounding box center [139, 46] width 4 height 4
radio input "true"
click at [240, 90] on div "Volgende vraag" at bounding box center [207, 85] width 211 height 14
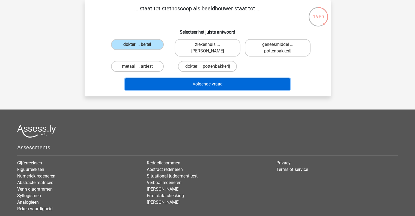
click at [240, 85] on button "Volgende vraag" at bounding box center [207, 83] width 165 height 11
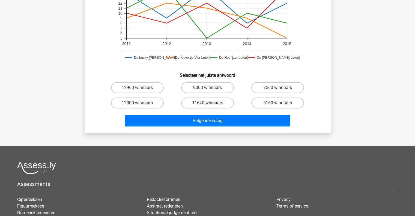
scroll to position [164, 0]
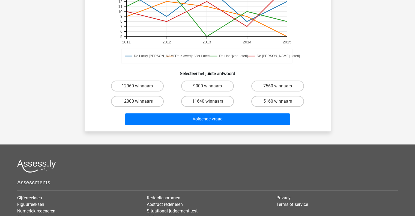
drag, startPoint x: 135, startPoint y: 100, endPoint x: 227, endPoint y: 125, distance: 95.6
click at [135, 99] on label "12000 winnaars" at bounding box center [137, 101] width 53 height 11
click at [137, 101] on input "12000 winnaars" at bounding box center [139, 103] width 4 height 4
radio input "true"
click at [227, 125] on div "Volgende vraag" at bounding box center [207, 120] width 211 height 14
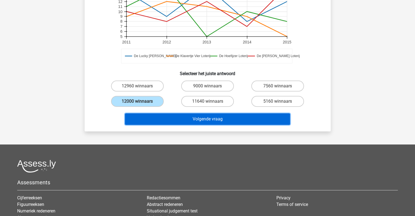
click at [222, 116] on button "Volgende vraag" at bounding box center [207, 118] width 165 height 11
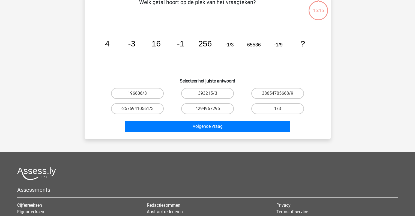
scroll to position [25, 0]
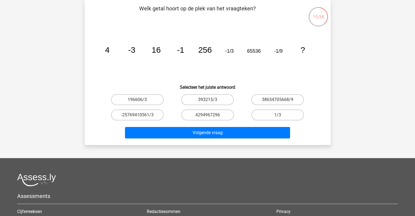
click at [214, 115] on label "4294967296" at bounding box center [207, 114] width 53 height 11
click at [211, 115] on input "4294967296" at bounding box center [209, 117] width 4 height 4
radio input "true"
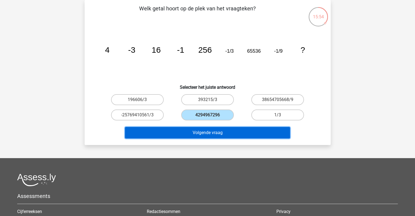
click at [204, 137] on button "Volgende vraag" at bounding box center [207, 132] width 165 height 11
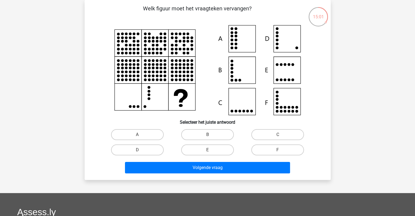
click at [143, 146] on label "D" at bounding box center [137, 149] width 53 height 11
click at [141, 150] on input "D" at bounding box center [139, 152] width 4 height 4
radio input "true"
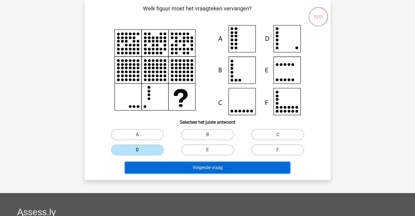
click at [202, 168] on button "Volgende vraag" at bounding box center [207, 167] width 165 height 11
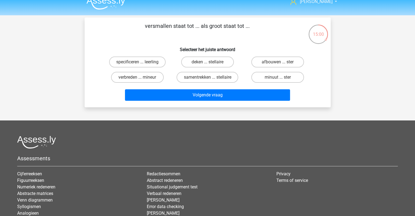
scroll to position [6, 0]
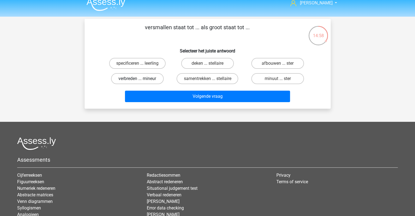
click at [150, 79] on label "verbreden ... mineur" at bounding box center [137, 78] width 53 height 11
click at [141, 79] on input "verbreden ... mineur" at bounding box center [139, 81] width 4 height 4
radio input "true"
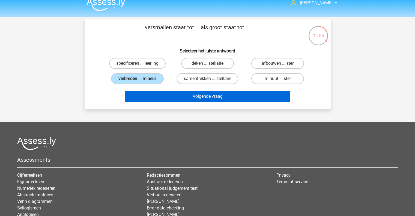
click at [213, 94] on button "Volgende vraag" at bounding box center [207, 96] width 165 height 11
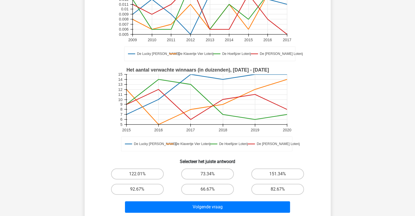
scroll to position [95, 0]
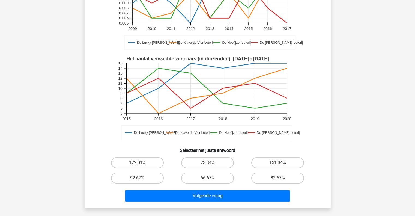
click at [220, 157] on label "73.34%" at bounding box center [207, 162] width 53 height 11
click at [211, 163] on input "73.34%" at bounding box center [209, 165] width 4 height 4
radio input "true"
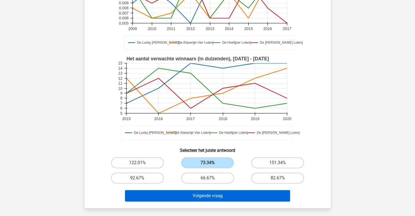
click at [225, 191] on button "Volgende vraag" at bounding box center [207, 195] width 165 height 11
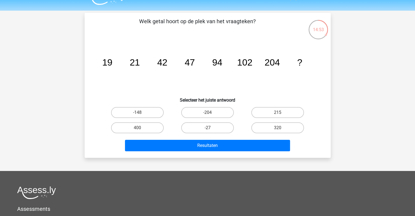
scroll to position [12, 0]
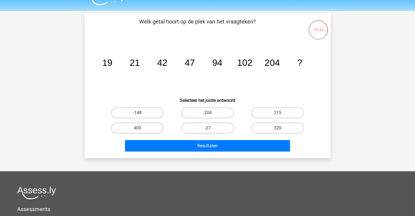
click at [278, 112] on label "215" at bounding box center [277, 112] width 53 height 11
click at [278, 113] on input "215" at bounding box center [280, 115] width 4 height 4
radio input "true"
click at [212, 147] on button "Resultaten" at bounding box center [207, 145] width 165 height 11
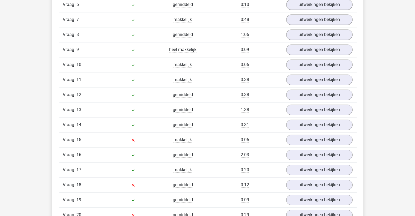
scroll to position [597, 0]
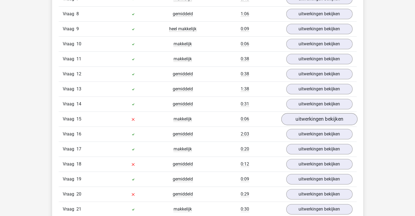
click at [306, 120] on link "uitwerkingen bekijken" at bounding box center [319, 119] width 76 height 12
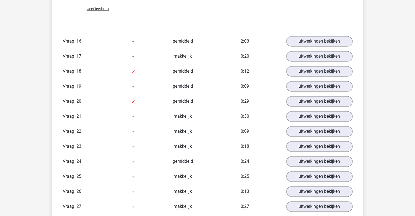
scroll to position [813, 0]
click at [313, 98] on link "uitwerkingen bekijken" at bounding box center [319, 101] width 76 height 12
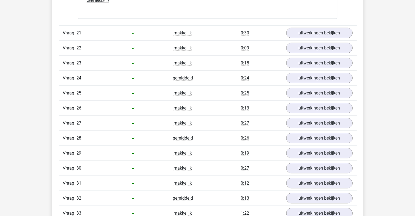
scroll to position [1204, 0]
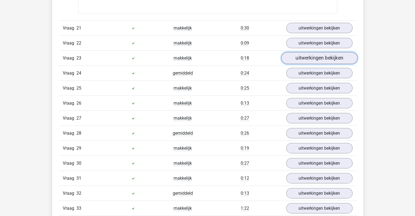
click at [319, 53] on link "uitwerkingen bekijken" at bounding box center [319, 58] width 76 height 12
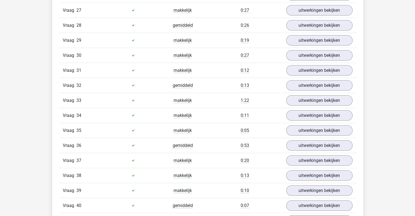
scroll to position [1478, 0]
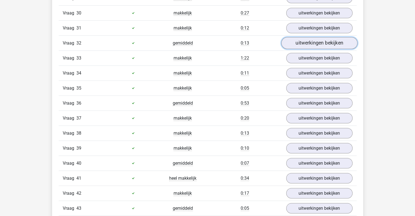
click at [334, 40] on link "uitwerkingen bekijken" at bounding box center [319, 43] width 76 height 12
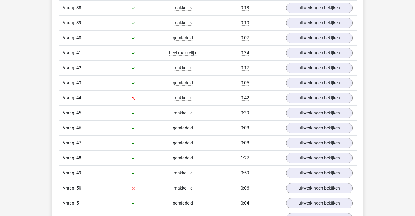
scroll to position [1909, 0]
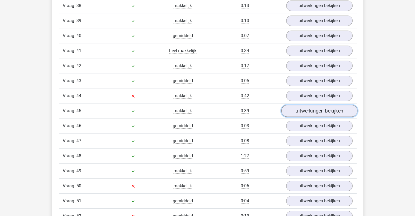
click at [301, 105] on link "uitwerkingen bekijken" at bounding box center [319, 111] width 76 height 12
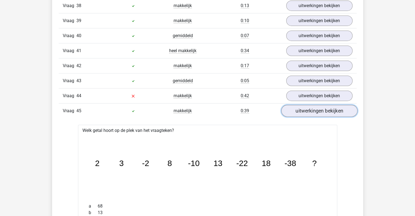
click at [312, 91] on link "uitwerkingen bekijken" at bounding box center [319, 96] width 66 height 10
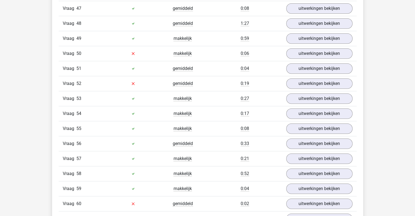
scroll to position [2520, 0]
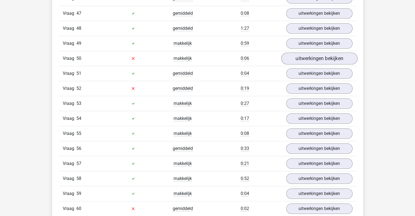
click at [335, 52] on link "uitwerkingen bekijken" at bounding box center [319, 58] width 76 height 12
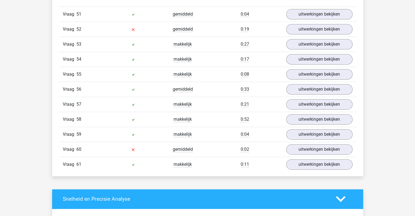
scroll to position [2777, 0]
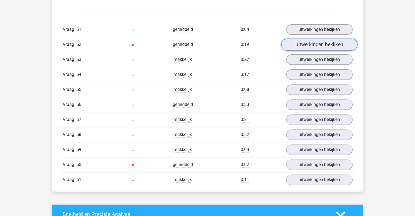
click at [343, 38] on link "uitwerkingen bekijken" at bounding box center [319, 44] width 76 height 12
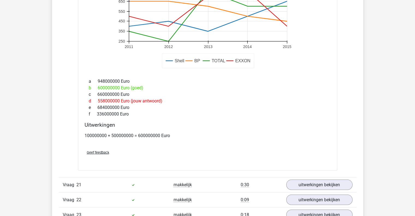
scroll to position [1014, 0]
